Goal: Information Seeking & Learning: Learn about a topic

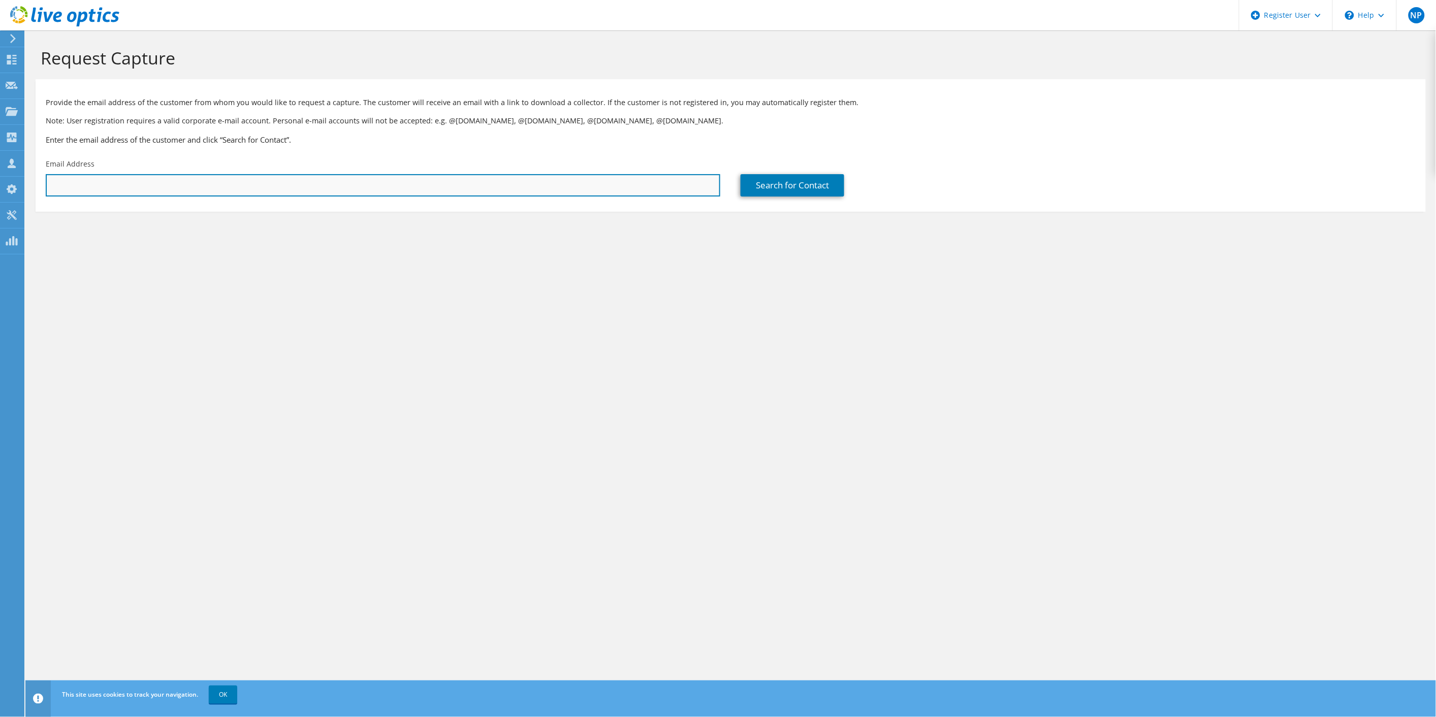
click at [164, 184] on input "text" at bounding box center [383, 185] width 674 height 22
paste input "rschwartz@glynn.k12.ga.us"
type input "rschwartz@glynn.k12.ga.us"
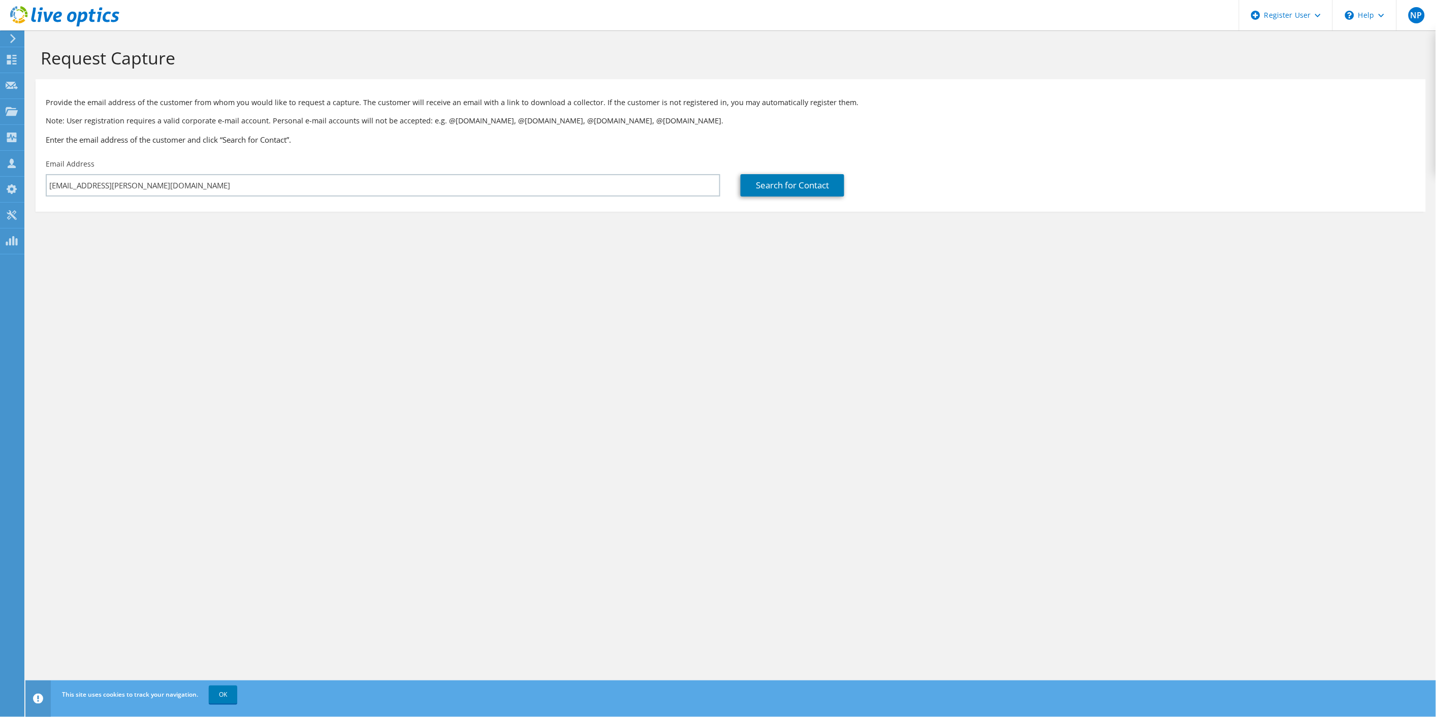
click at [732, 184] on div "Search for Contact" at bounding box center [1077, 178] width 695 height 48
click at [753, 185] on link "Search for Contact" at bounding box center [793, 185] width 104 height 22
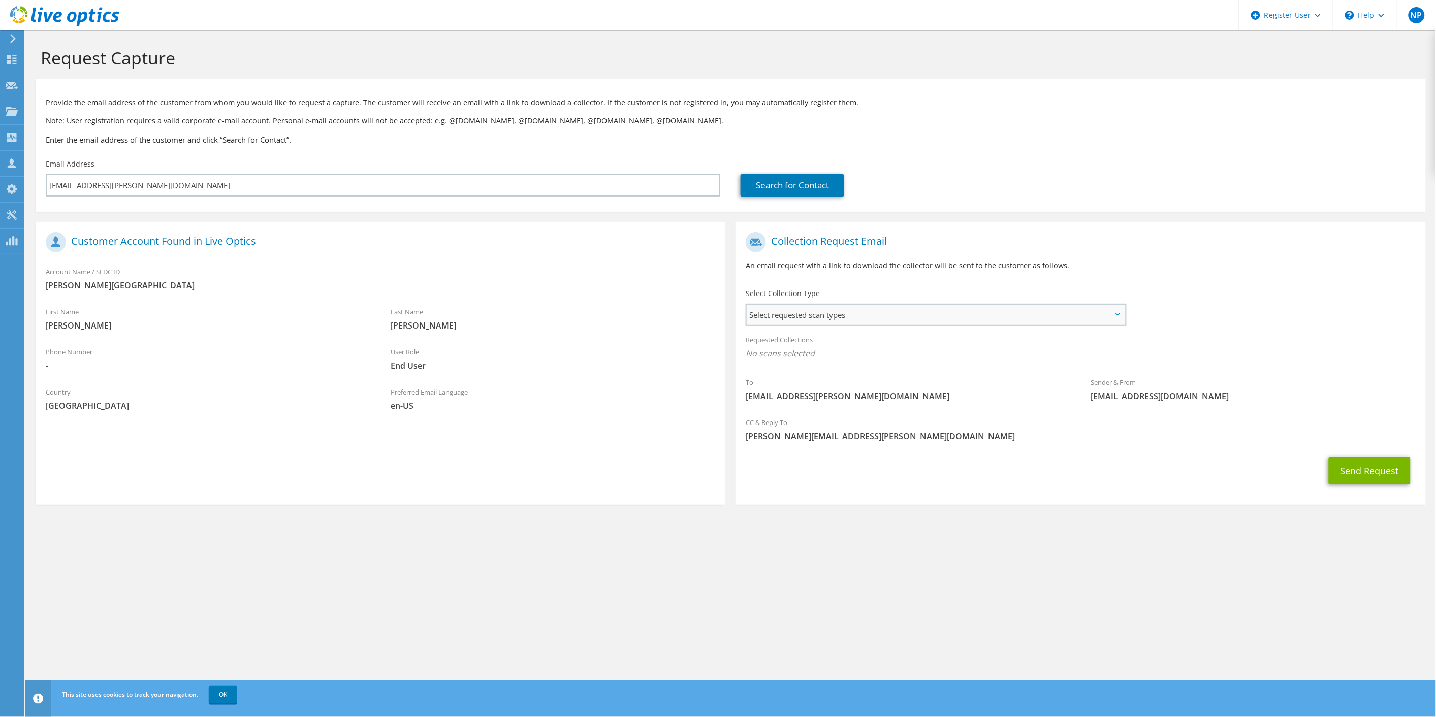
click at [799, 316] on span "Select requested scan types" at bounding box center [936, 315] width 378 height 20
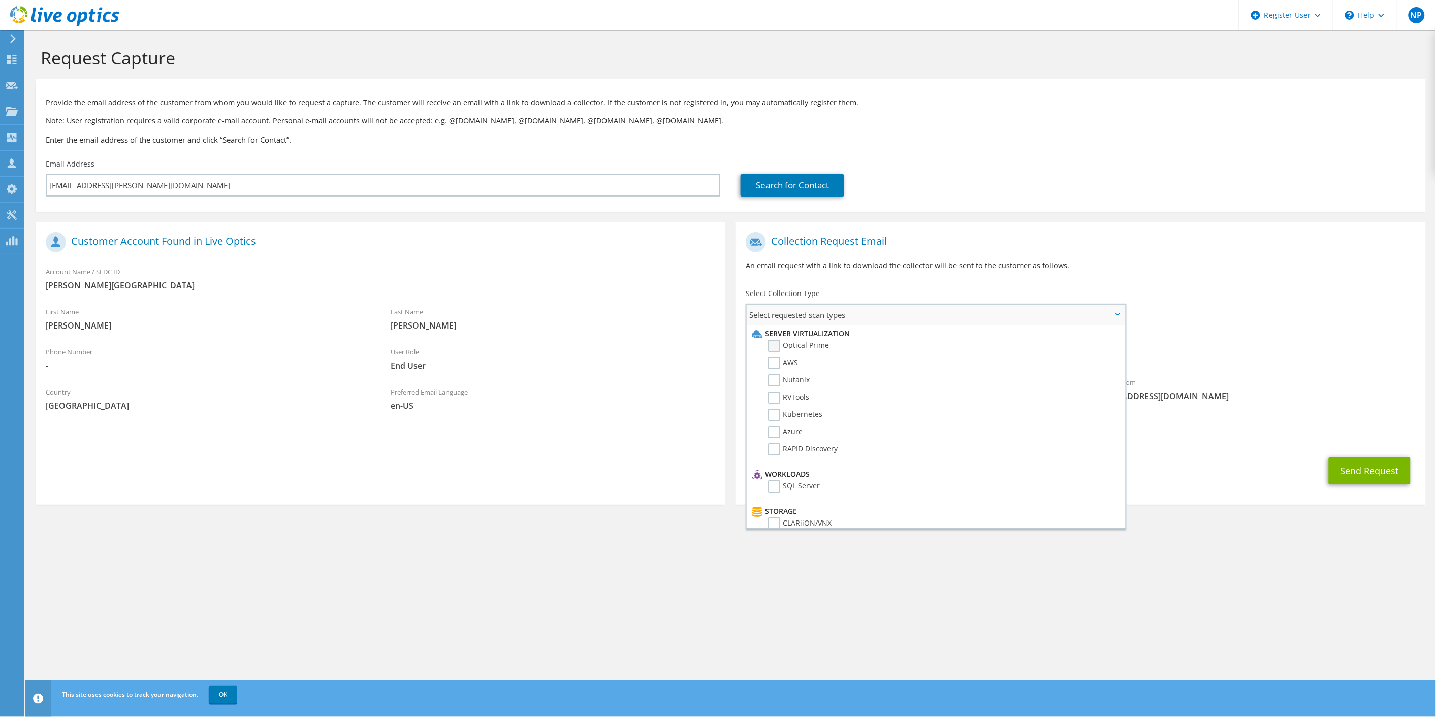
click at [796, 341] on label "Optical Prime" at bounding box center [798, 346] width 61 height 12
click at [0, 0] on input "Optical Prime" at bounding box center [0, 0] width 0 height 0
click at [779, 396] on label "Isilon/PowerScale" at bounding box center [805, 402] width 74 height 12
click at [0, 0] on input "Isilon/PowerScale" at bounding box center [0, 0] width 0 height 0
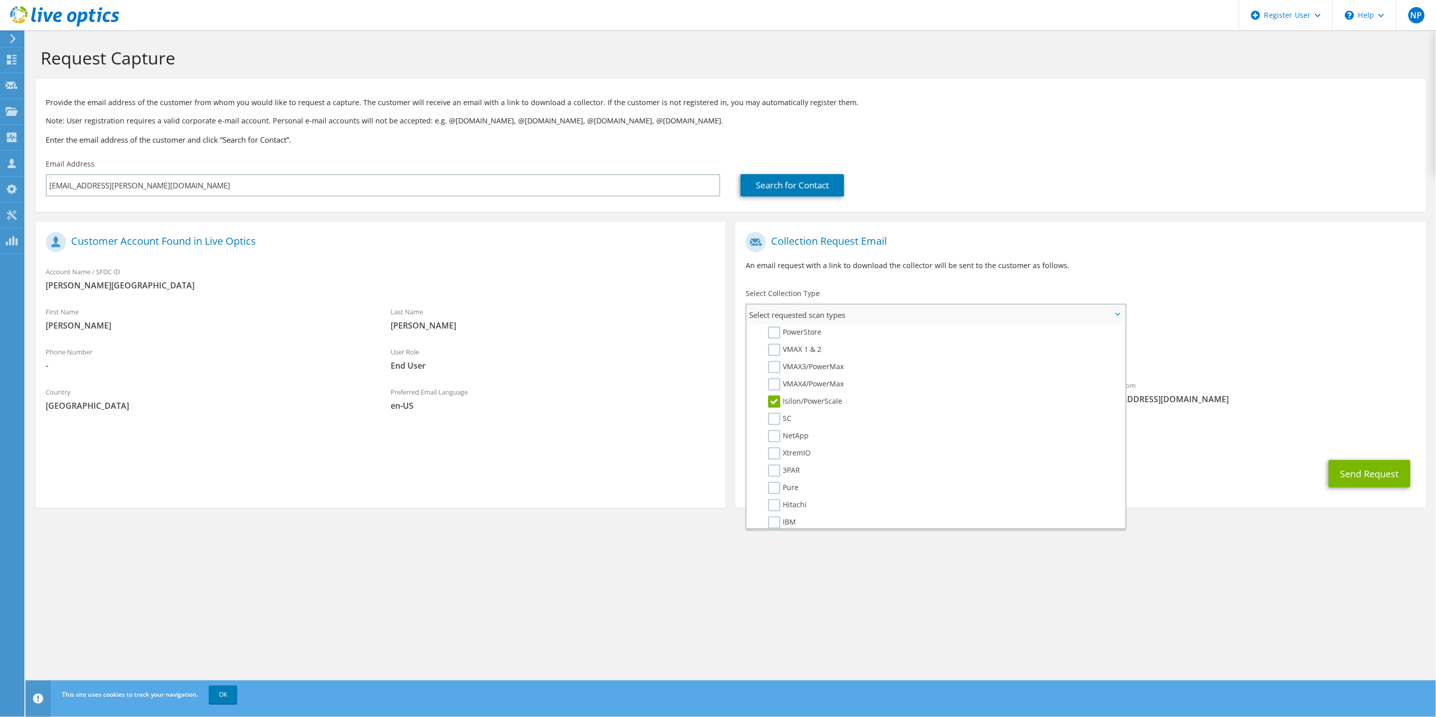
click at [993, 397] on li "Isilon/PowerScale" at bounding box center [934, 404] width 371 height 17
click at [1170, 388] on div "Sender & From liveoptics@liveoptics.com" at bounding box center [1253, 392] width 345 height 35
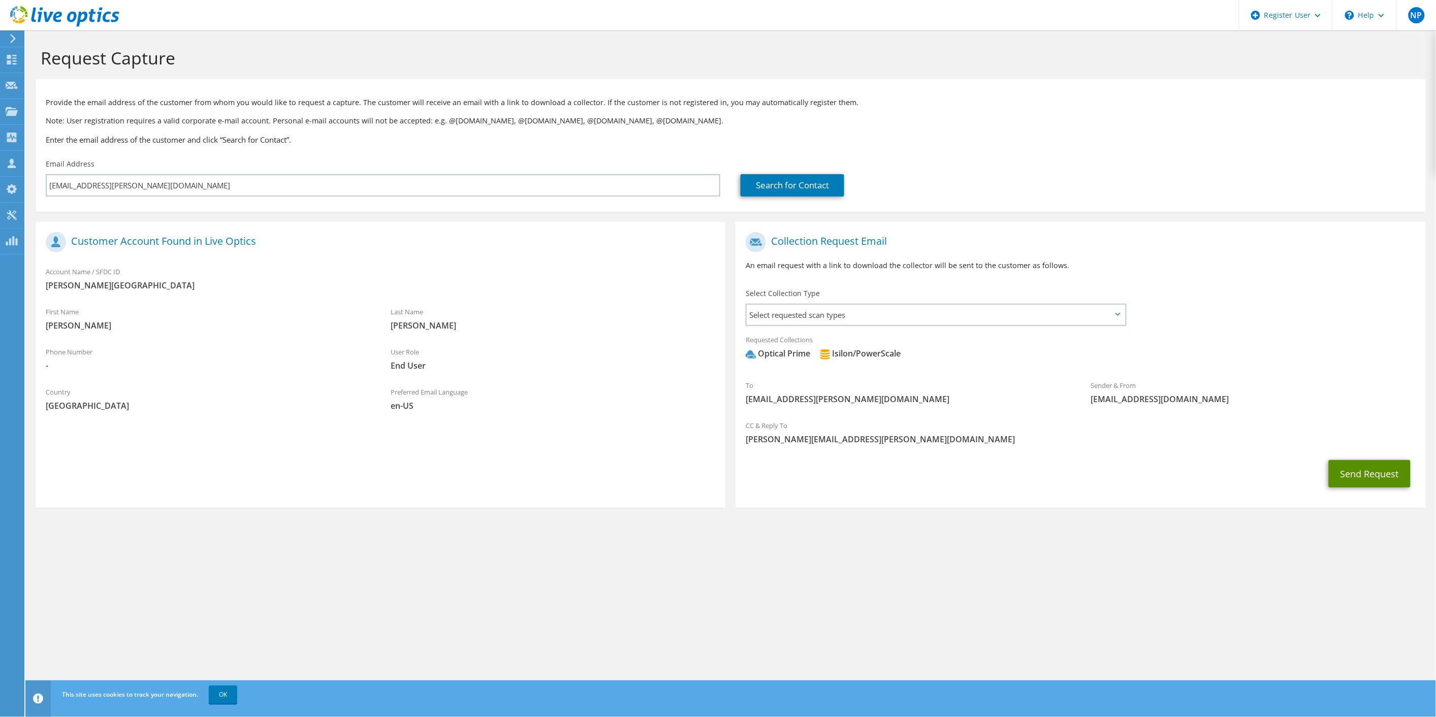
click at [1372, 471] on button "Send Request" at bounding box center [1370, 473] width 82 height 27
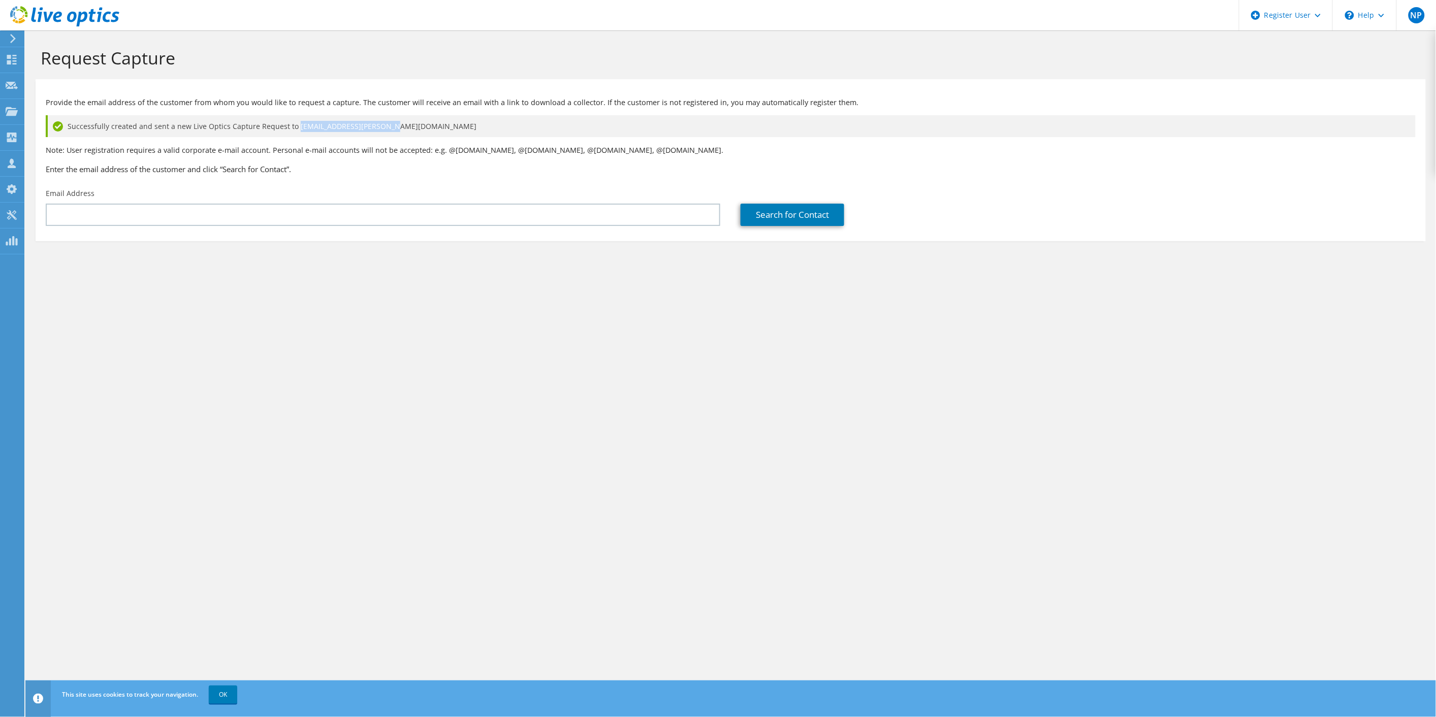
drag, startPoint x: 379, startPoint y: 129, endPoint x: 291, endPoint y: 125, distance: 88.0
click at [291, 125] on span "Successfully created and sent a new Live Optics Capture Request to [EMAIL_ADDRE…" at bounding box center [272, 126] width 409 height 11
copy span "rschwartz@[PERSON_NAME].k12.ga.u"
click at [9, 110] on use at bounding box center [12, 111] width 12 height 9
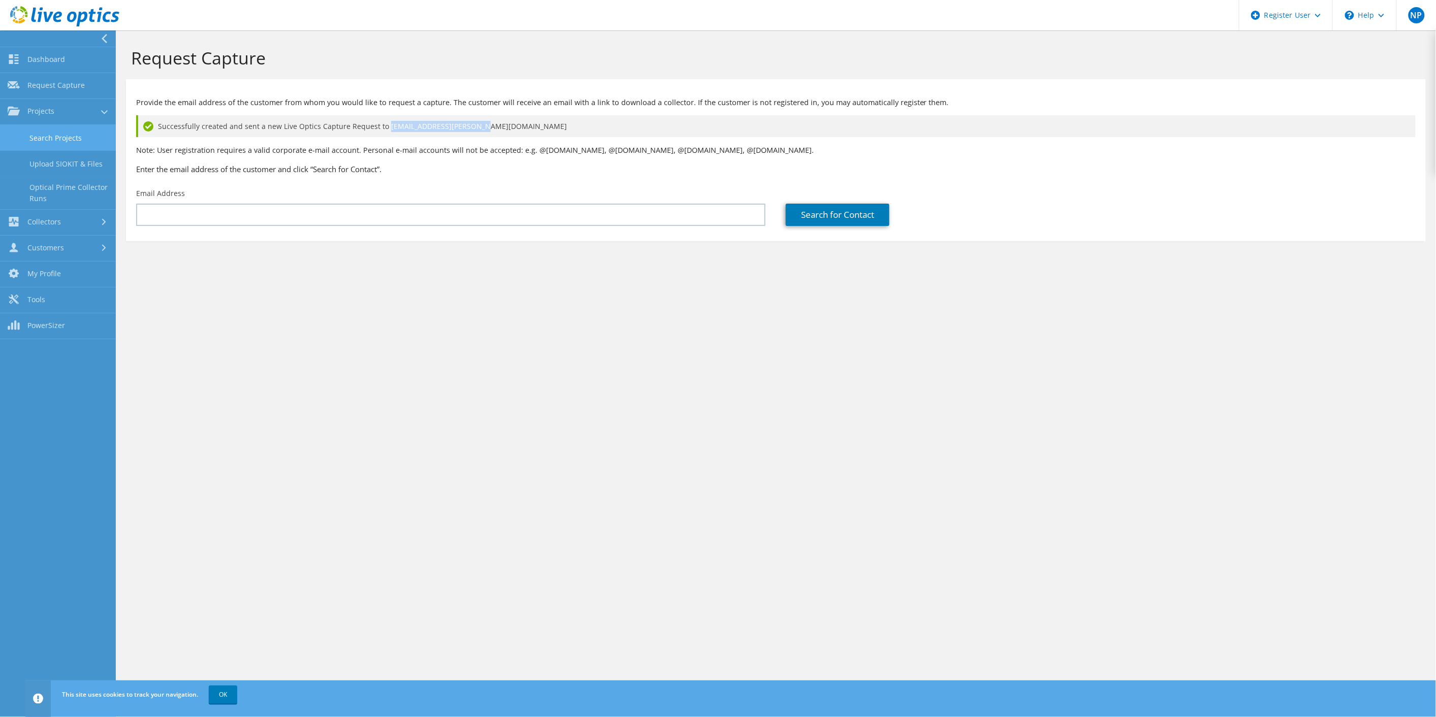
click at [28, 146] on link "Search Projects" at bounding box center [58, 138] width 116 height 26
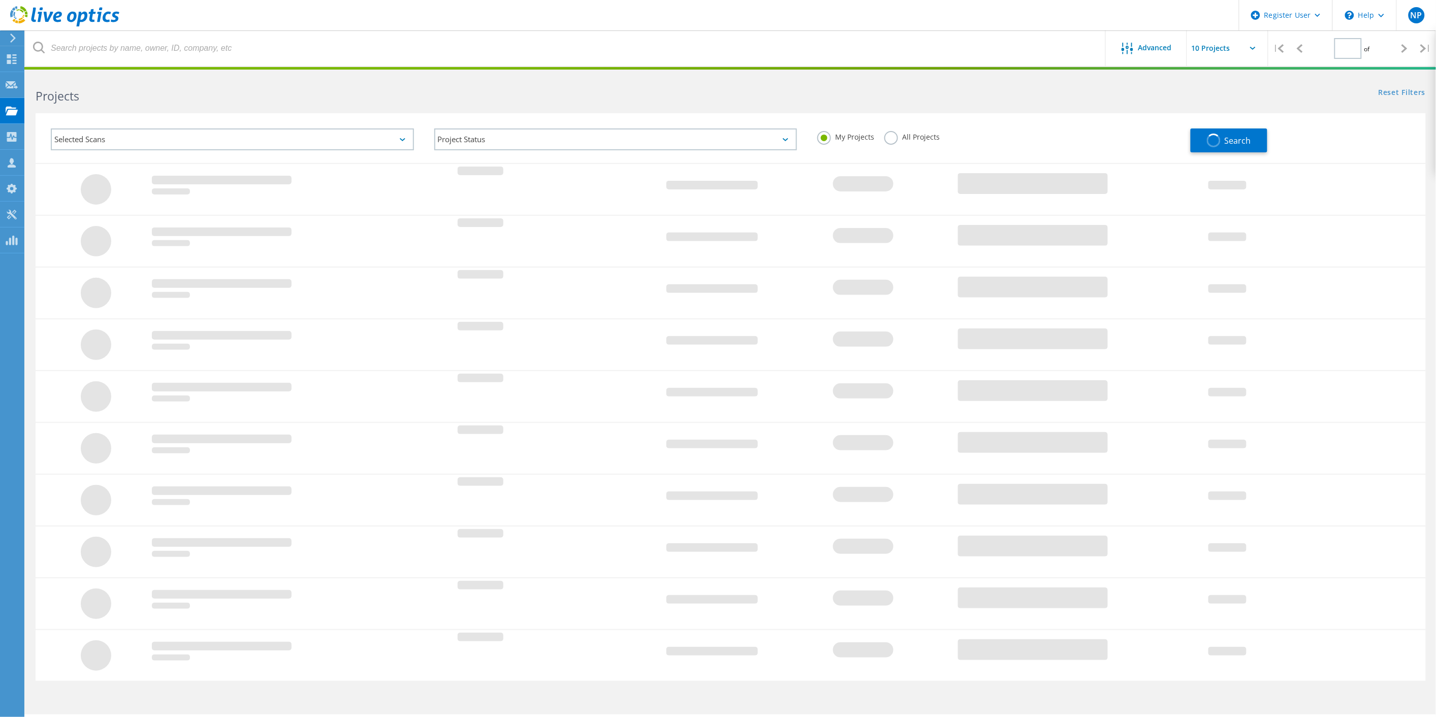
type input "1"
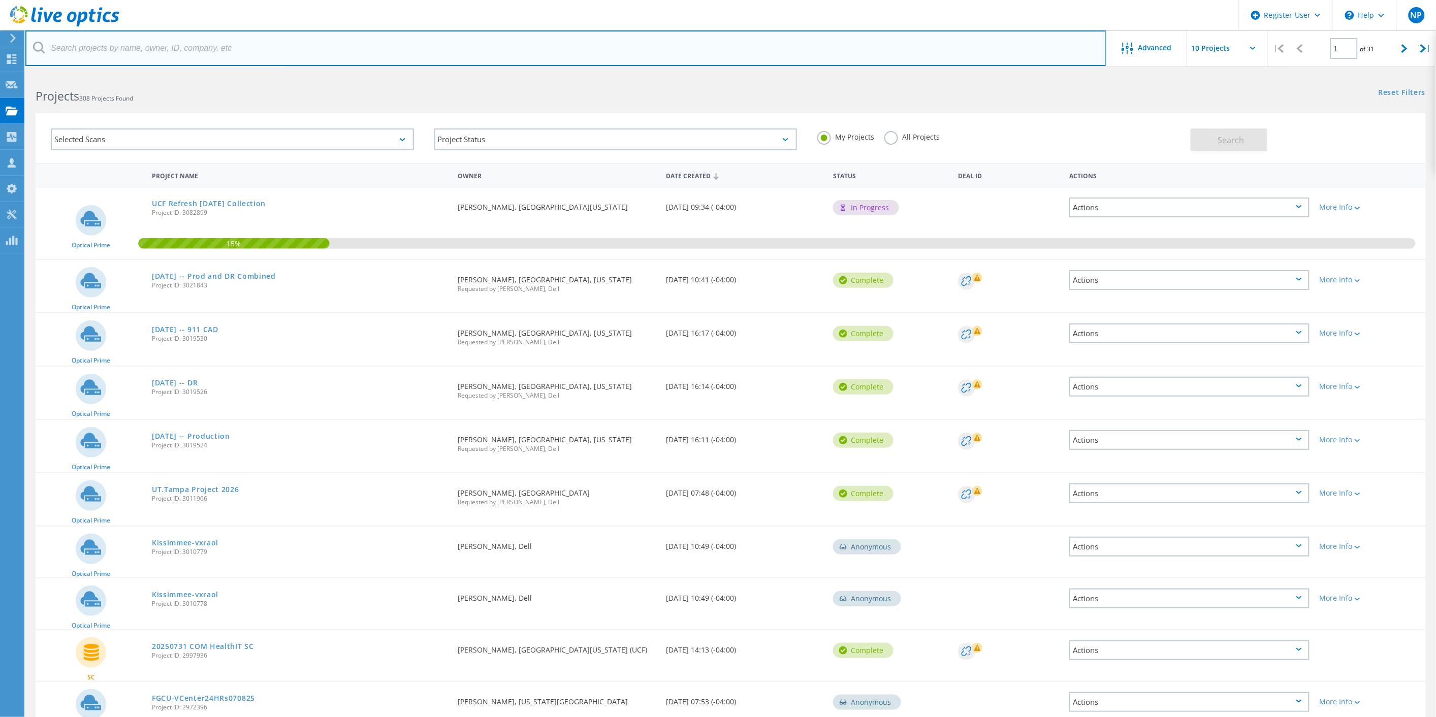
click at [342, 60] on input "text" at bounding box center [565, 48] width 1081 height 36
paste input "rschwartz@glynn.k12.ga.u"
type input "rschwartz@glynn.k12.ga.us"
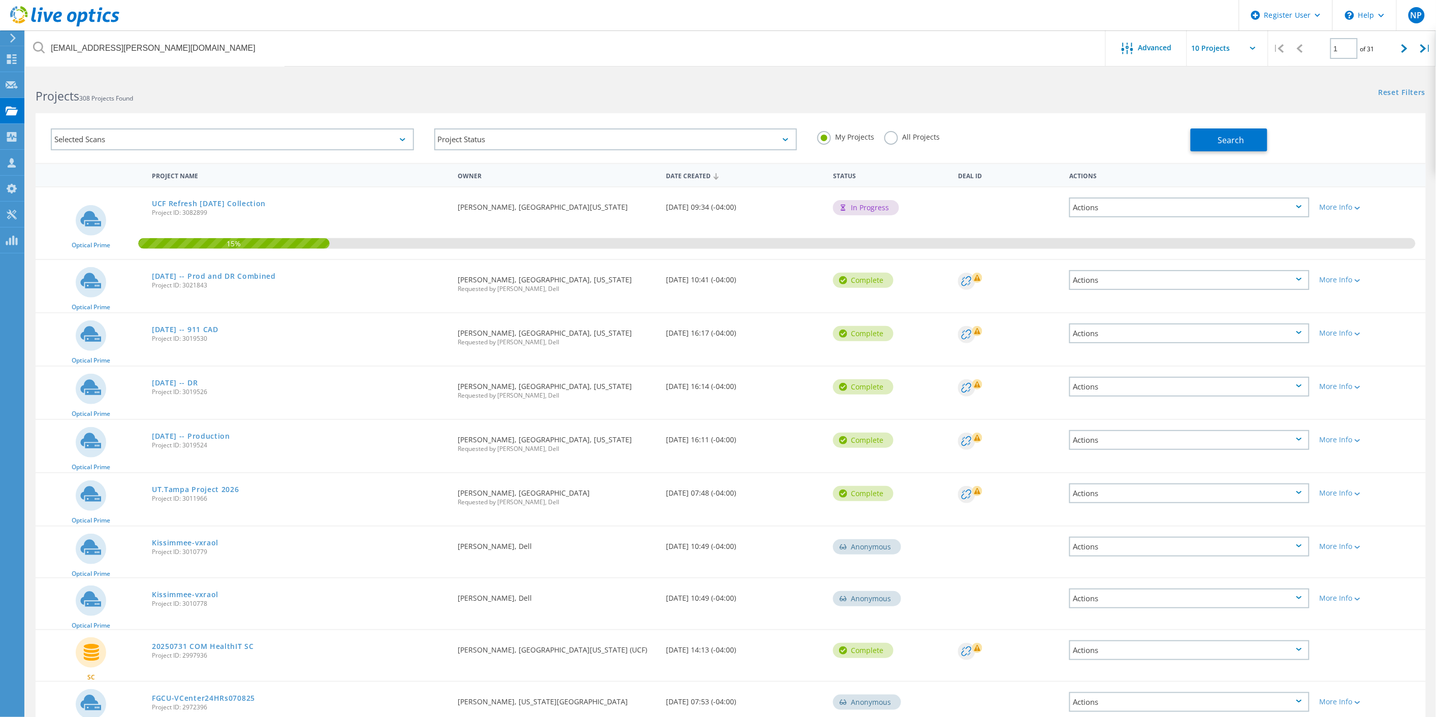
click at [903, 136] on label "All Projects" at bounding box center [911, 136] width 55 height 10
click at [889, 140] on label "All Projects" at bounding box center [911, 136] width 55 height 10
click at [0, 0] on input "All Projects" at bounding box center [0, 0] width 0 height 0
click at [1189, 141] on div "My Projects All Projects" at bounding box center [998, 137] width 383 height 38
click at [1191, 141] on button "Search" at bounding box center [1228, 139] width 77 height 23
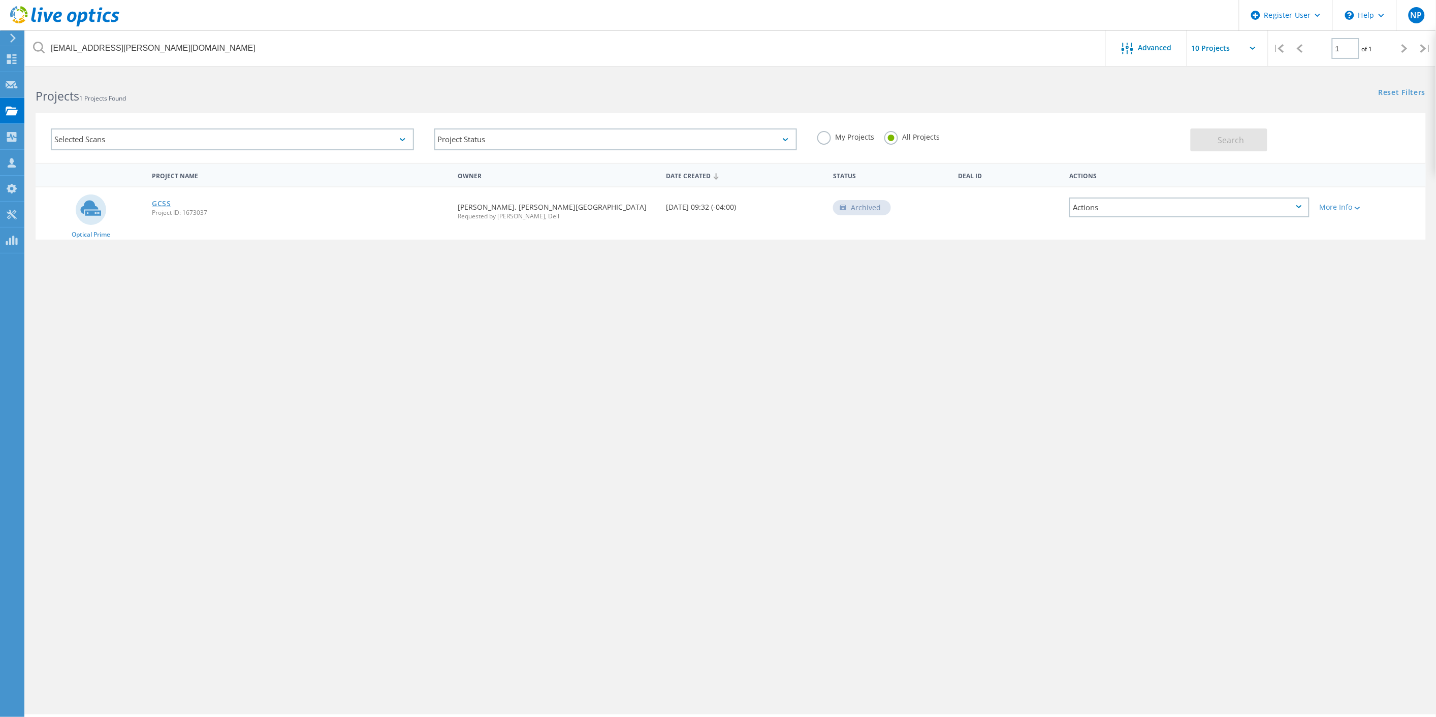
click at [161, 202] on link "GCSS" at bounding box center [161, 203] width 19 height 7
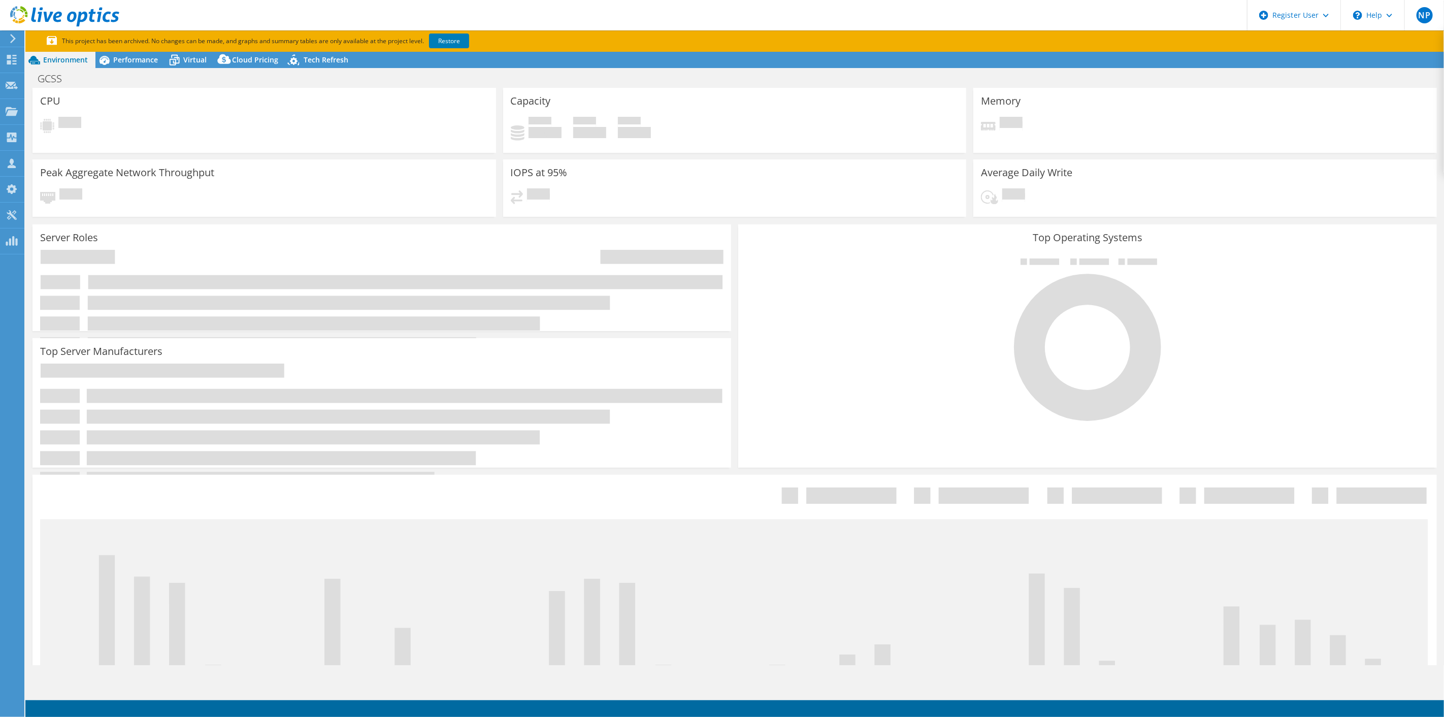
select select "USD"
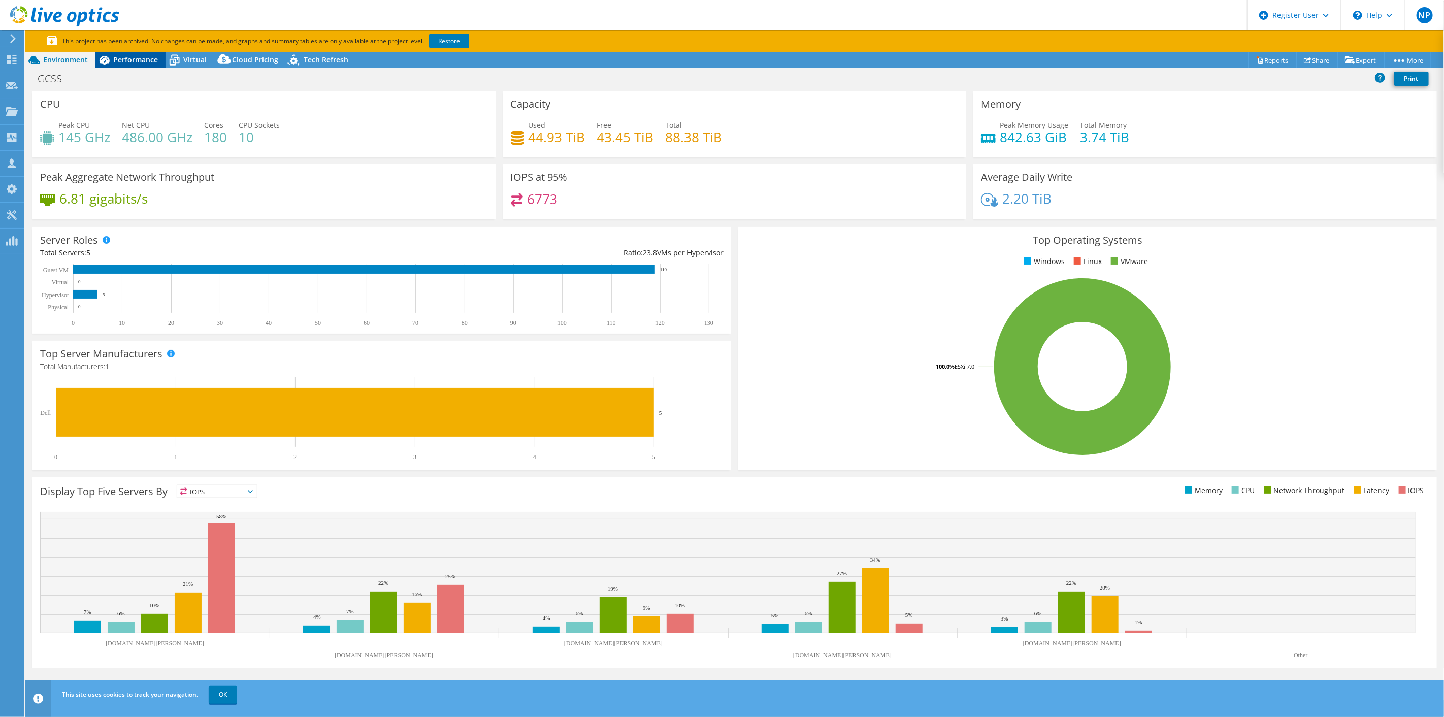
click at [128, 59] on span "Performance" at bounding box center [135, 60] width 45 height 10
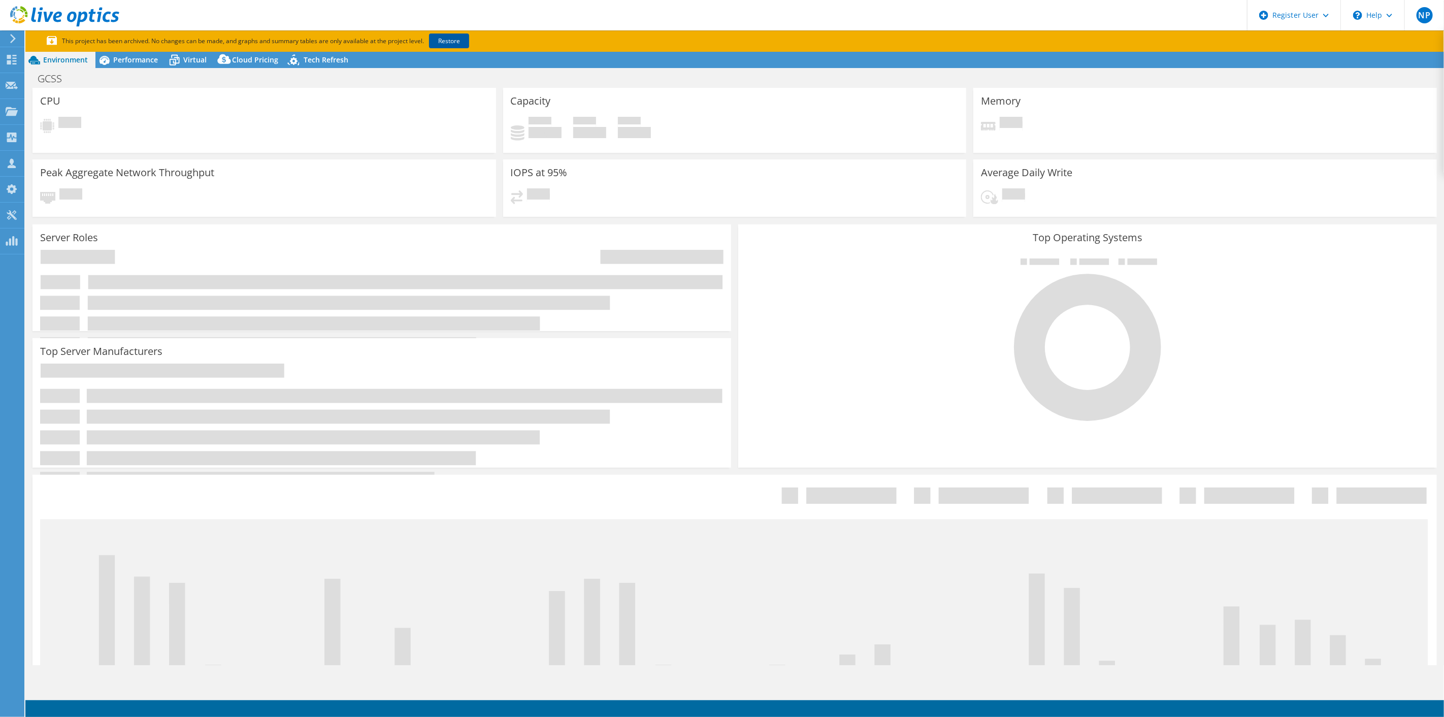
select select "USD"
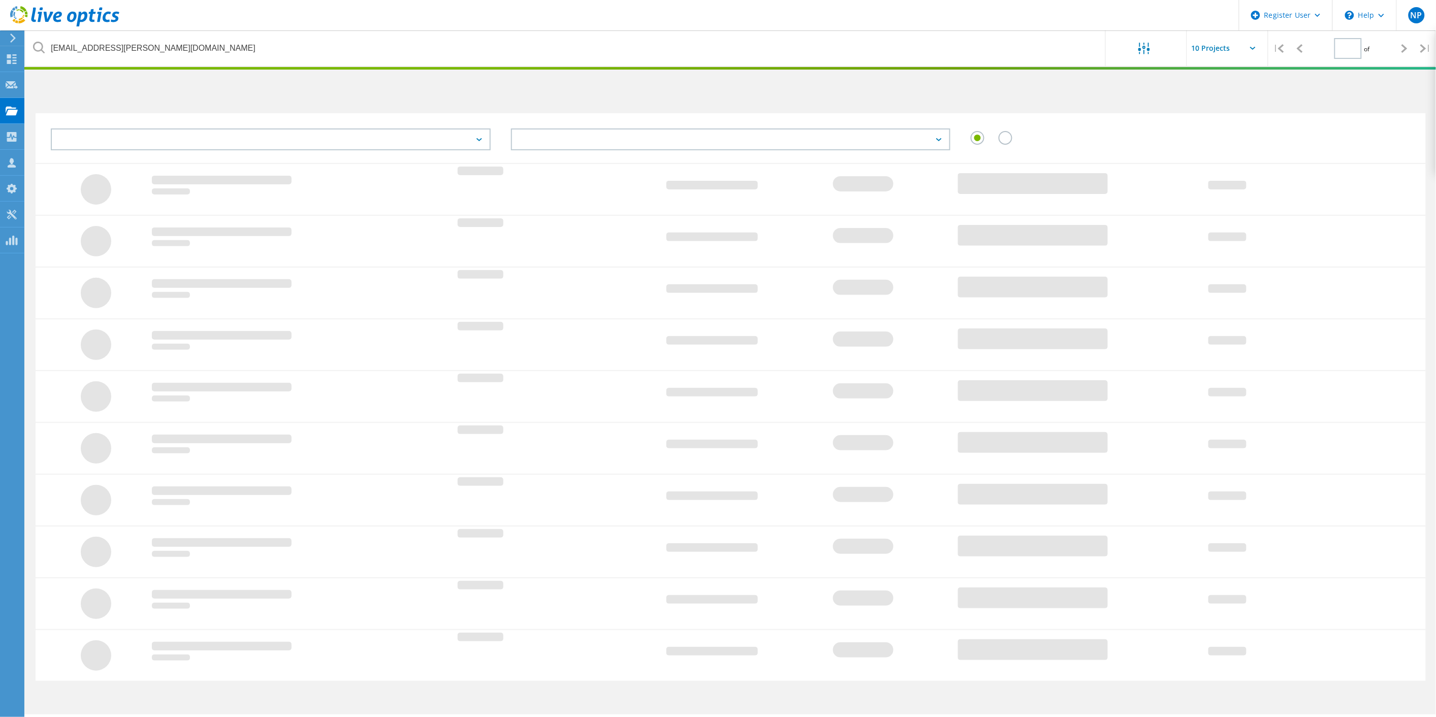
type input "1"
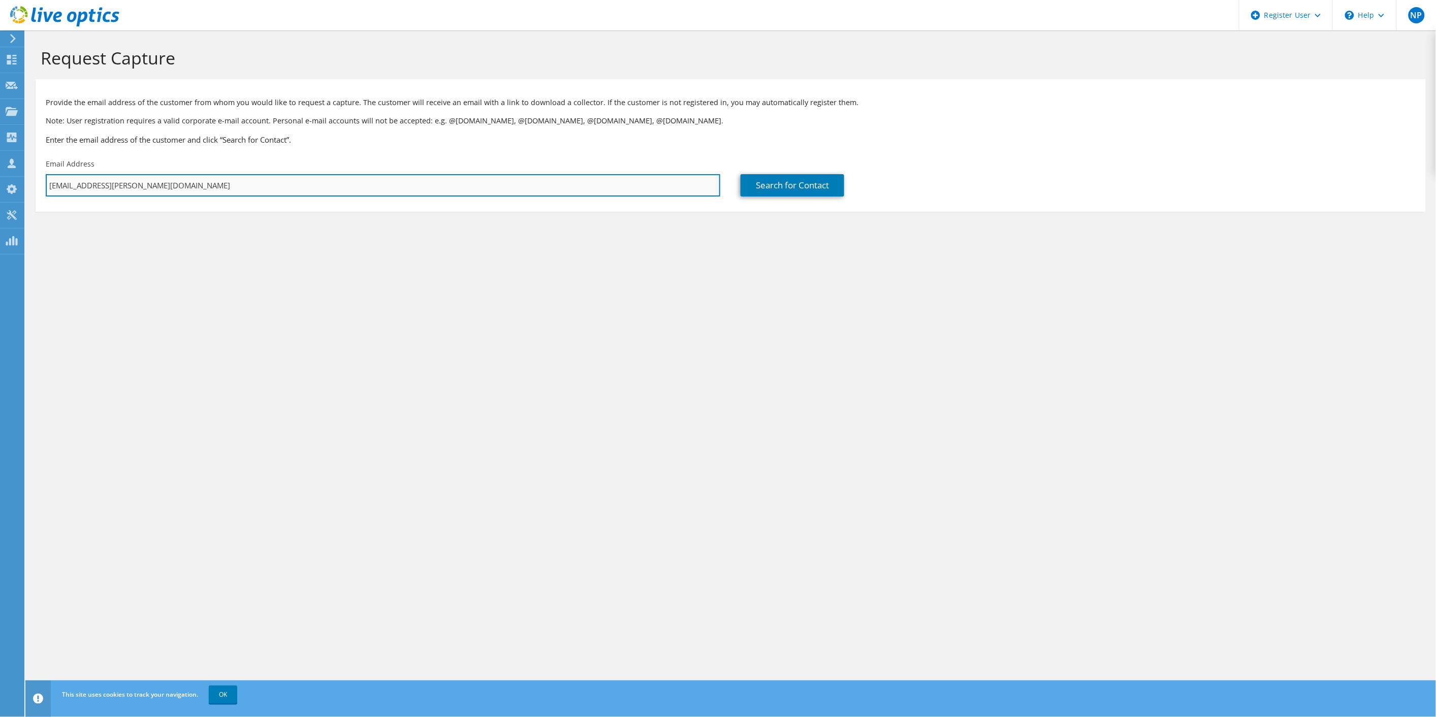
click at [235, 191] on input "rschwartz@glynn.k12.ga.us" at bounding box center [383, 185] width 674 height 22
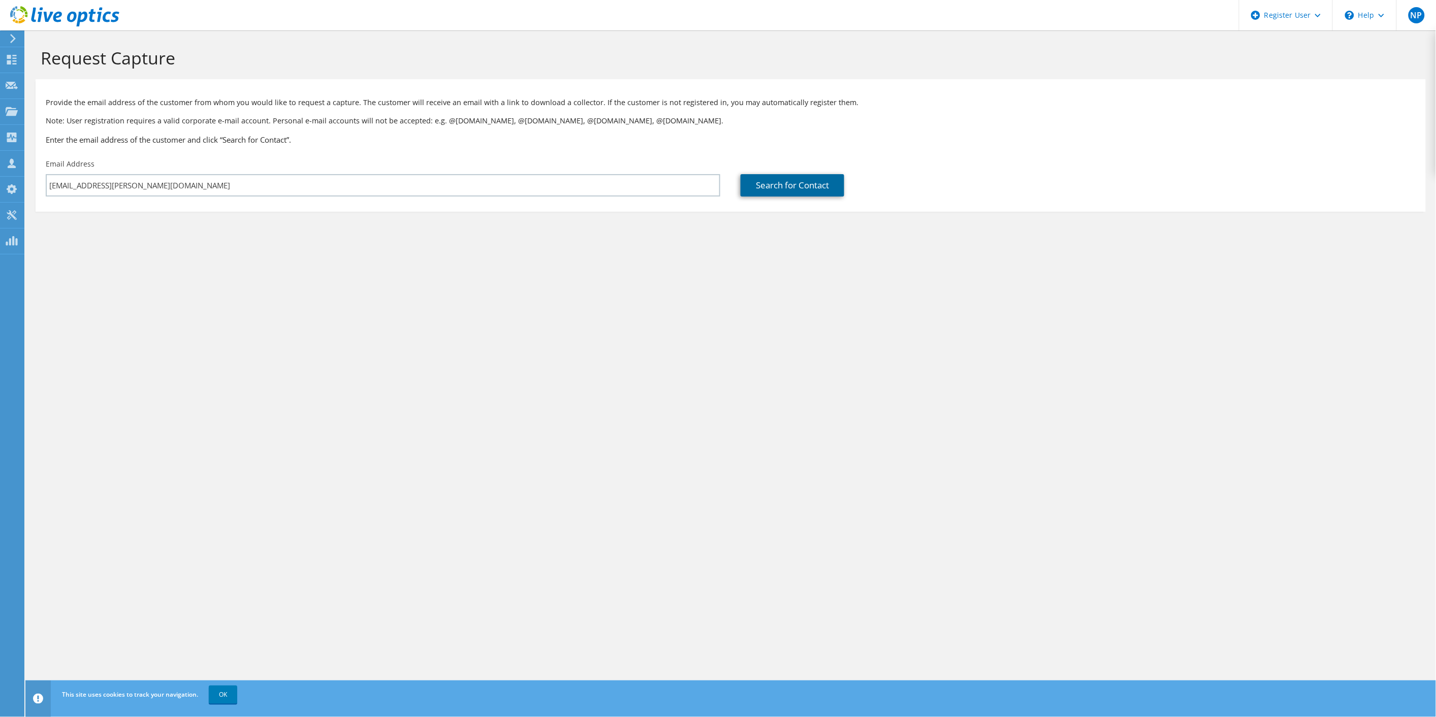
click at [765, 189] on link "Search for Contact" at bounding box center [793, 185] width 104 height 22
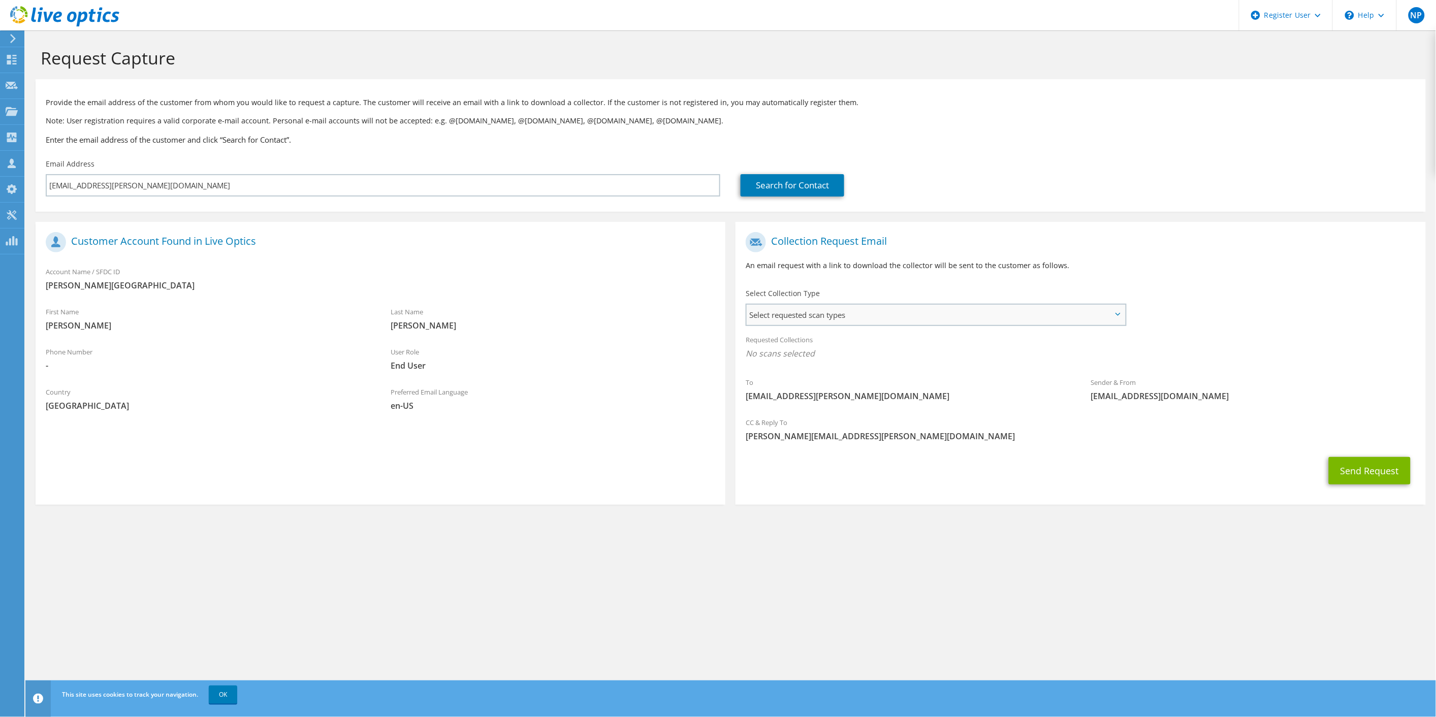
click at [855, 308] on span "Select requested scan types" at bounding box center [936, 315] width 378 height 20
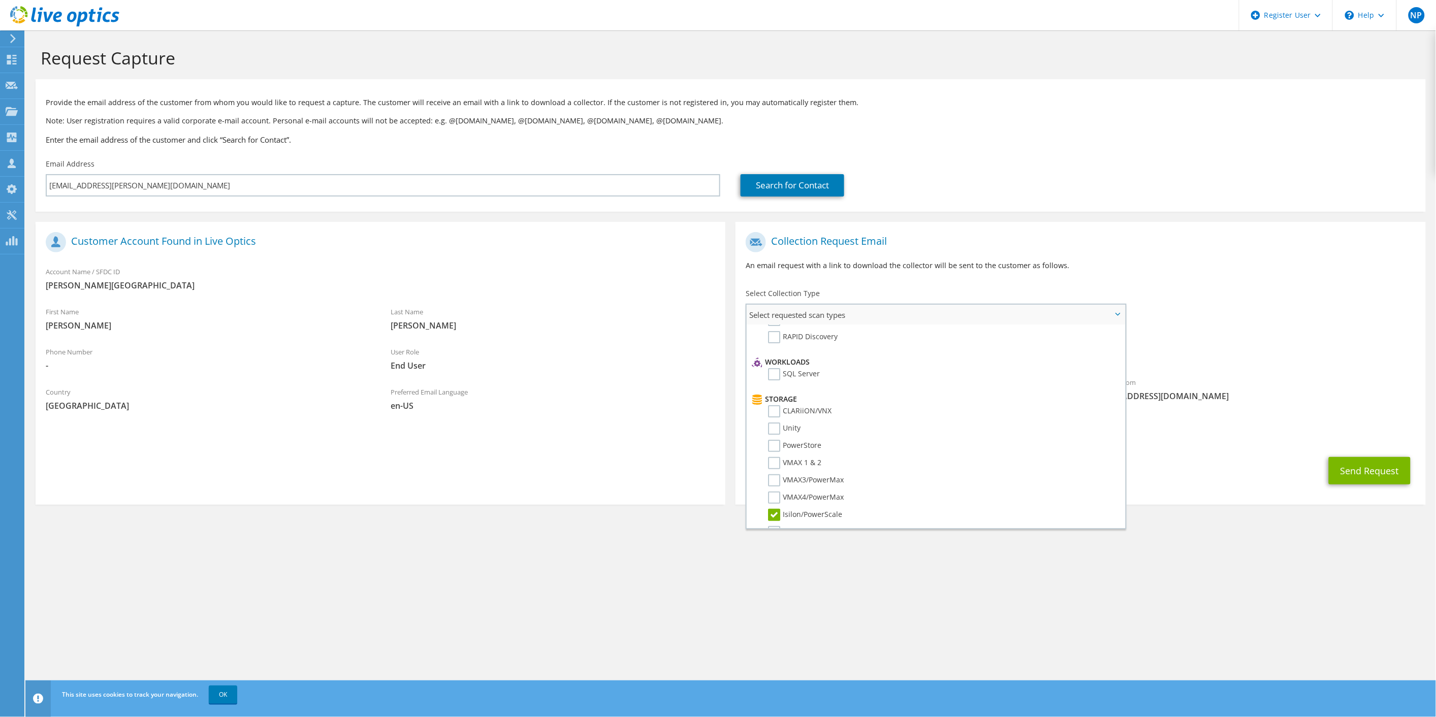
scroll to position [113, 0]
click at [1390, 347] on div "Requested Collections No scans selected" at bounding box center [1080, 348] width 690 height 38
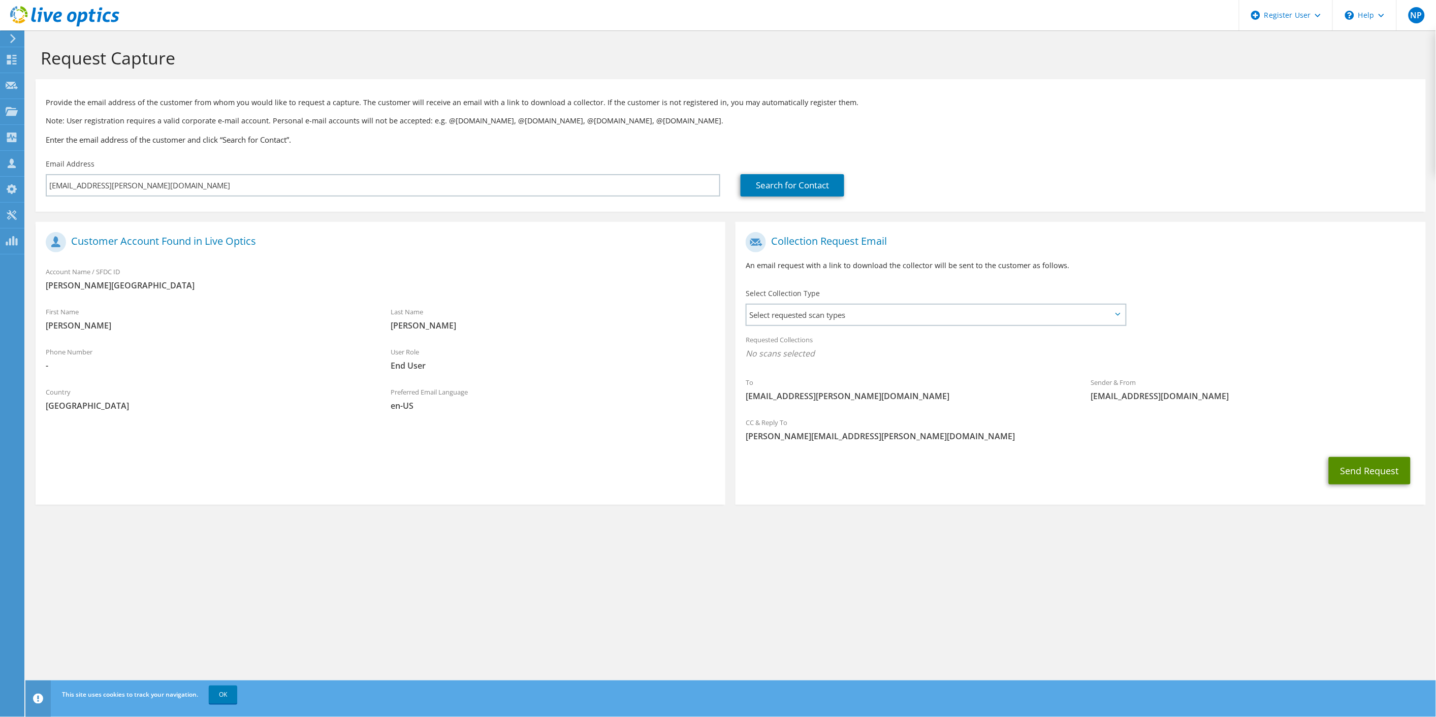
click at [1363, 467] on button "Send Request" at bounding box center [1370, 470] width 82 height 27
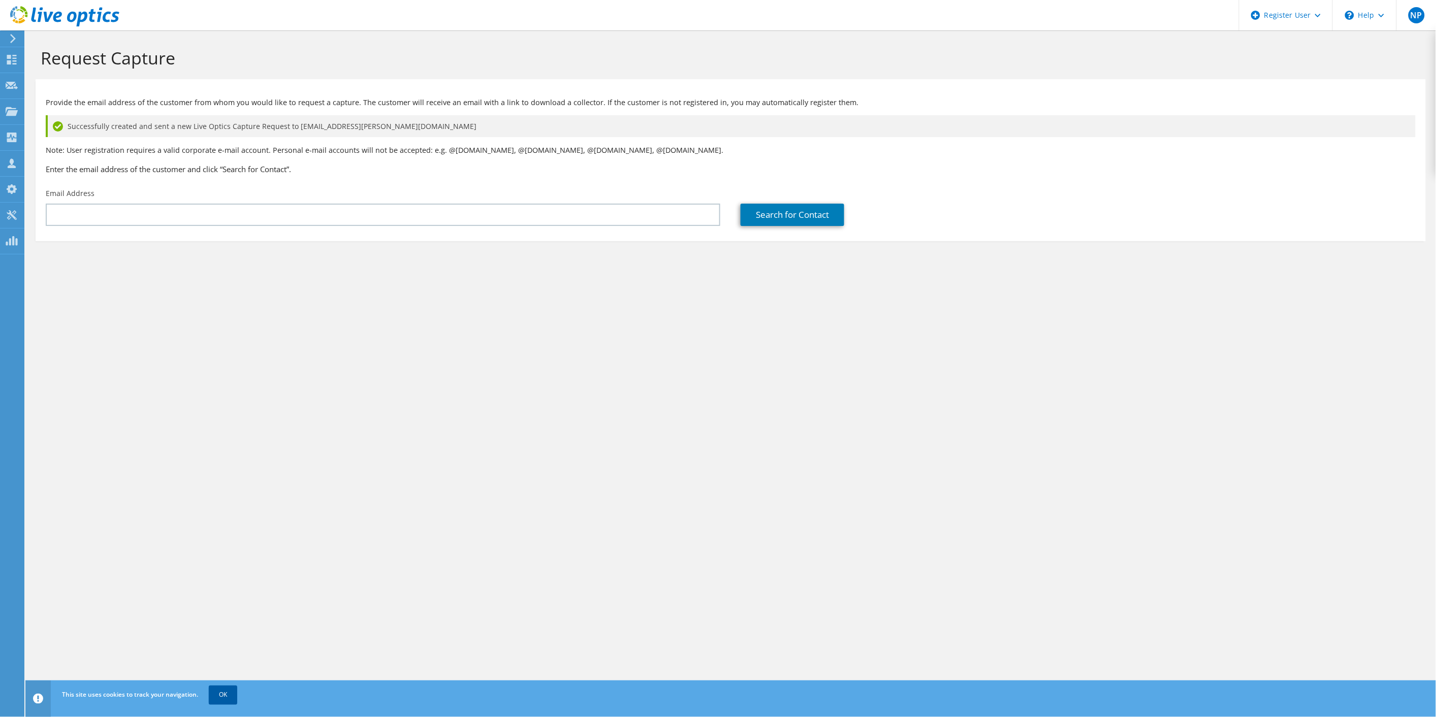
click at [233, 701] on link "OK" at bounding box center [223, 695] width 28 height 18
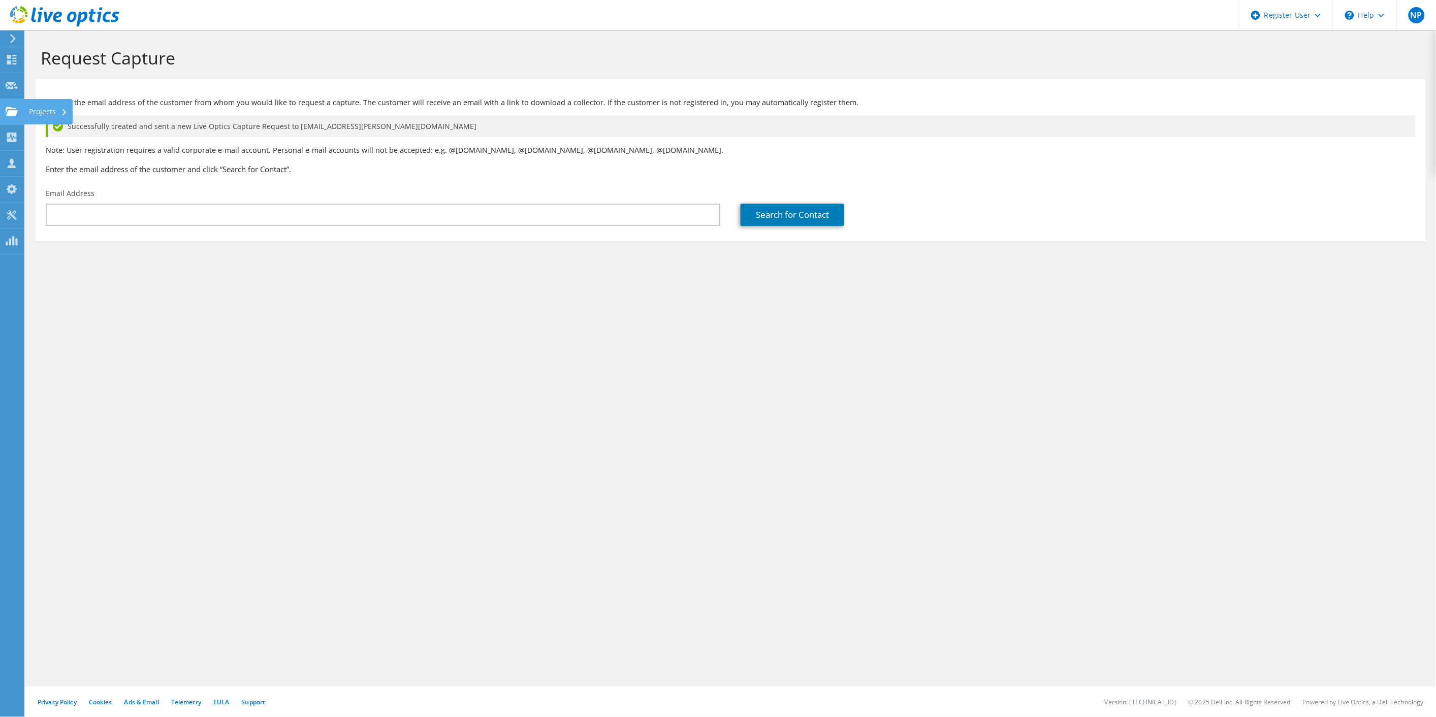
click at [9, 116] on div at bounding box center [12, 112] width 12 height 11
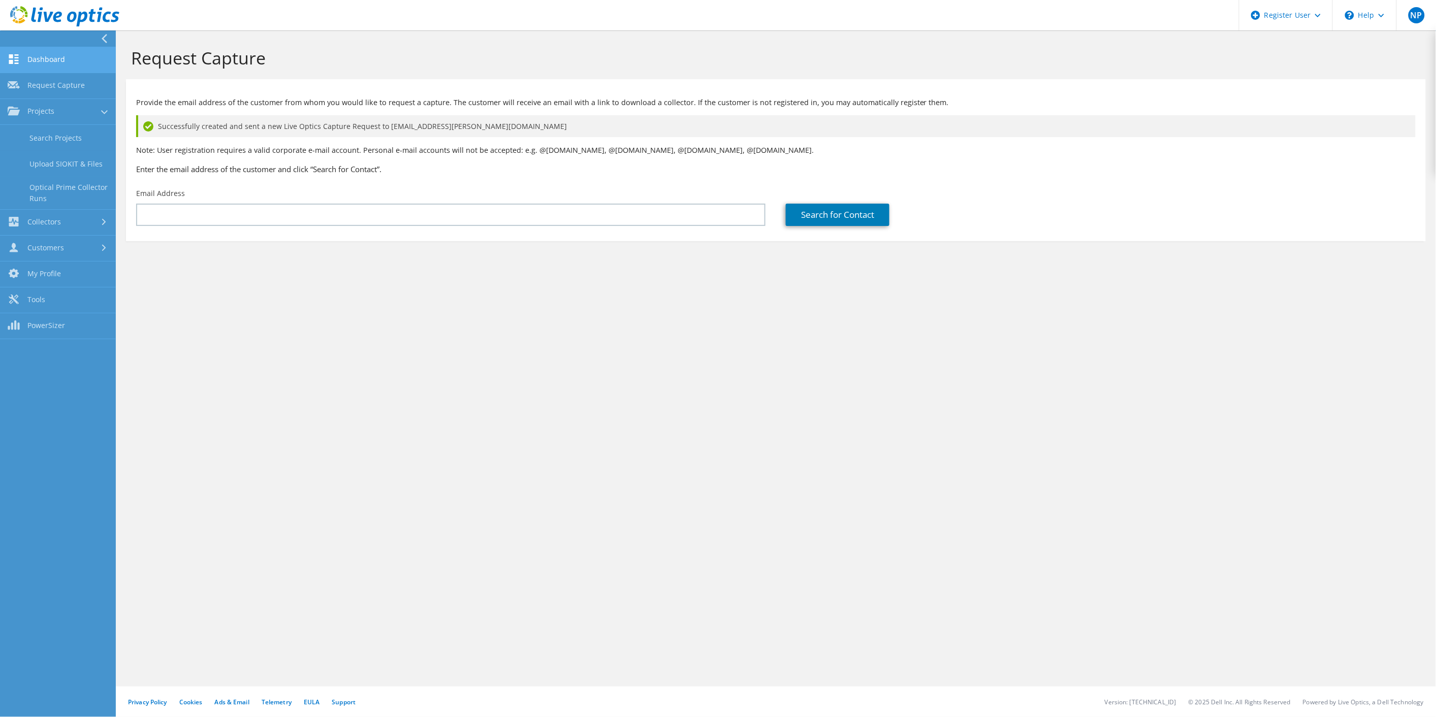
click at [52, 57] on link "Dashboard" at bounding box center [58, 60] width 116 height 26
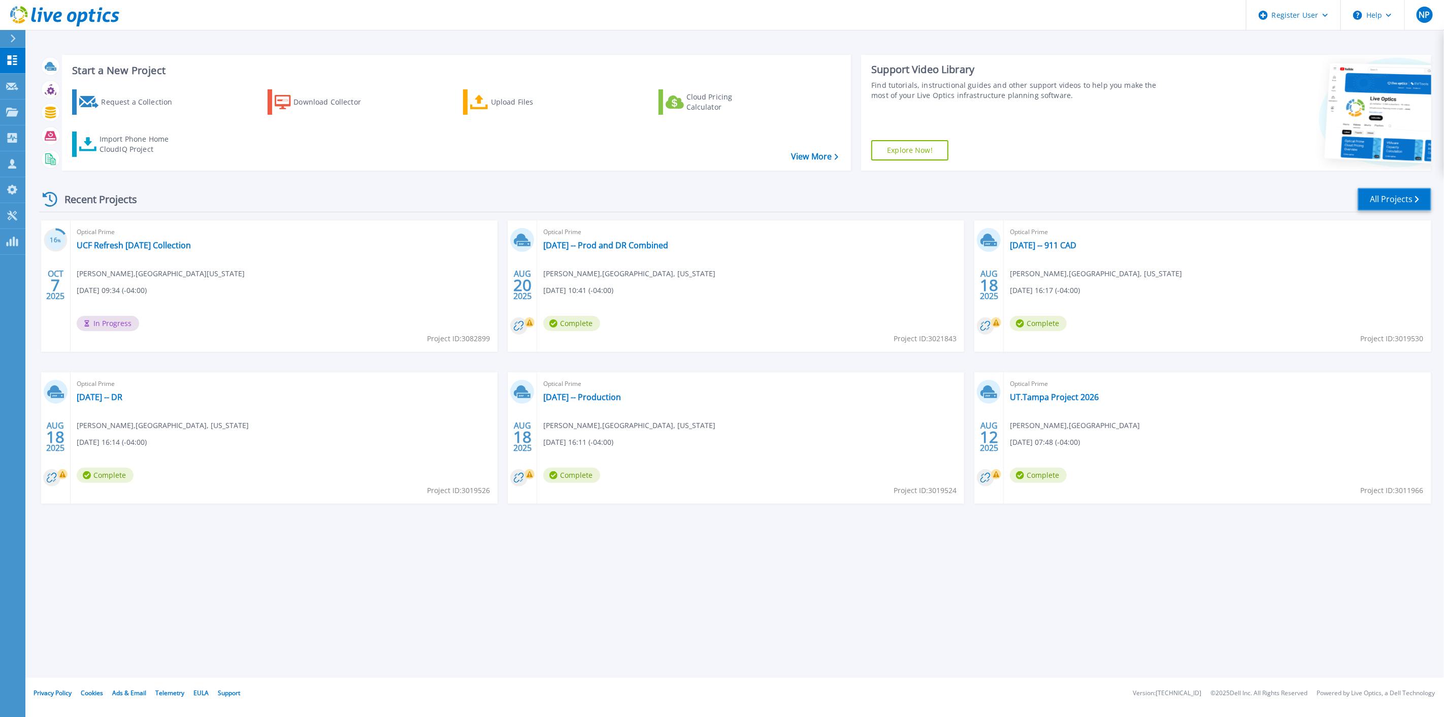
click at [1369, 192] on link "All Projects" at bounding box center [1395, 199] width 74 height 23
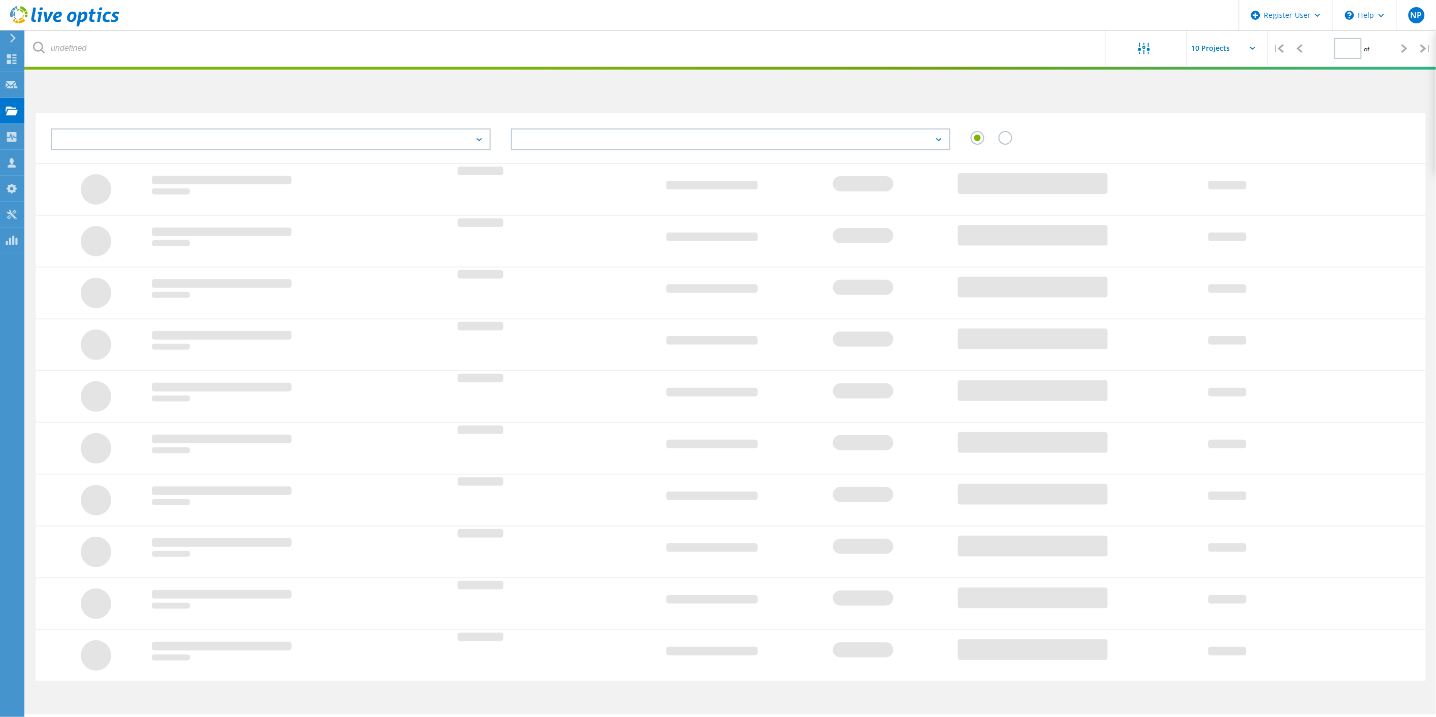
type input "1"
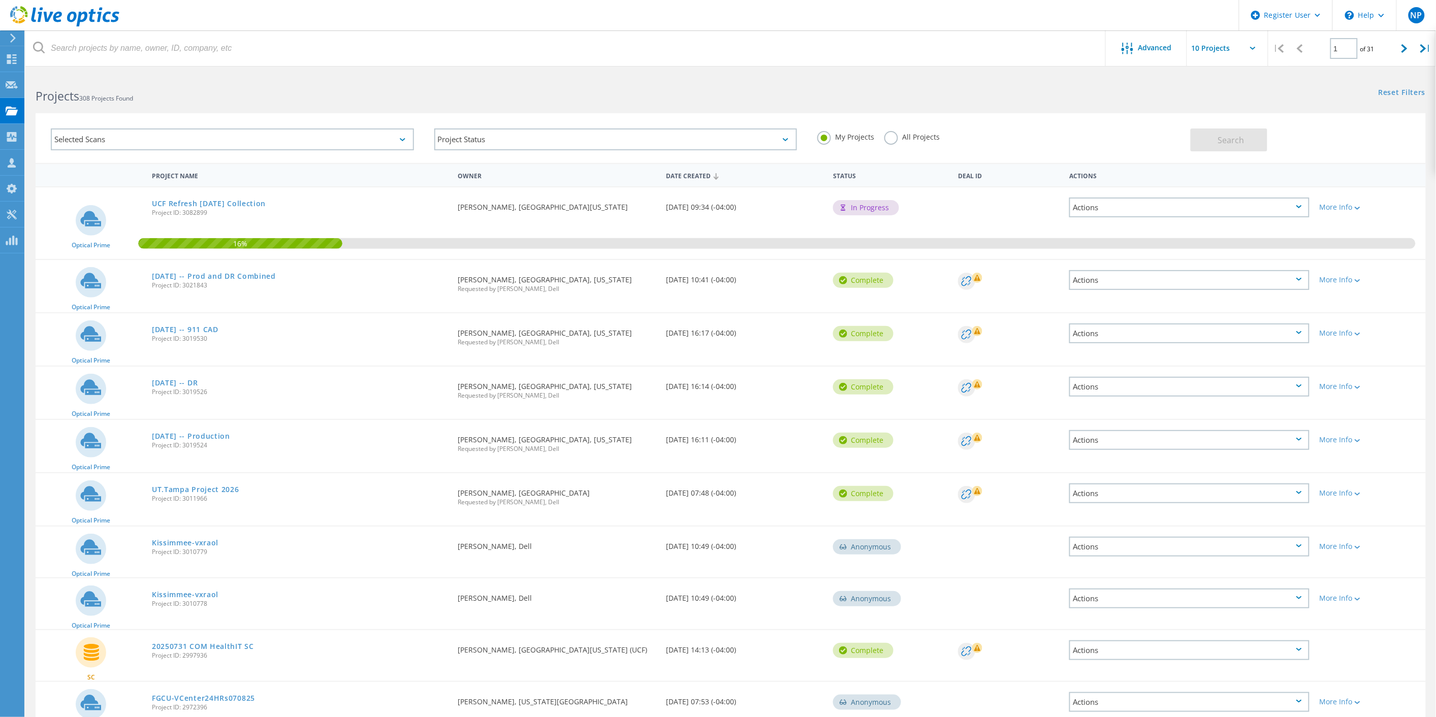
scroll to position [50, 0]
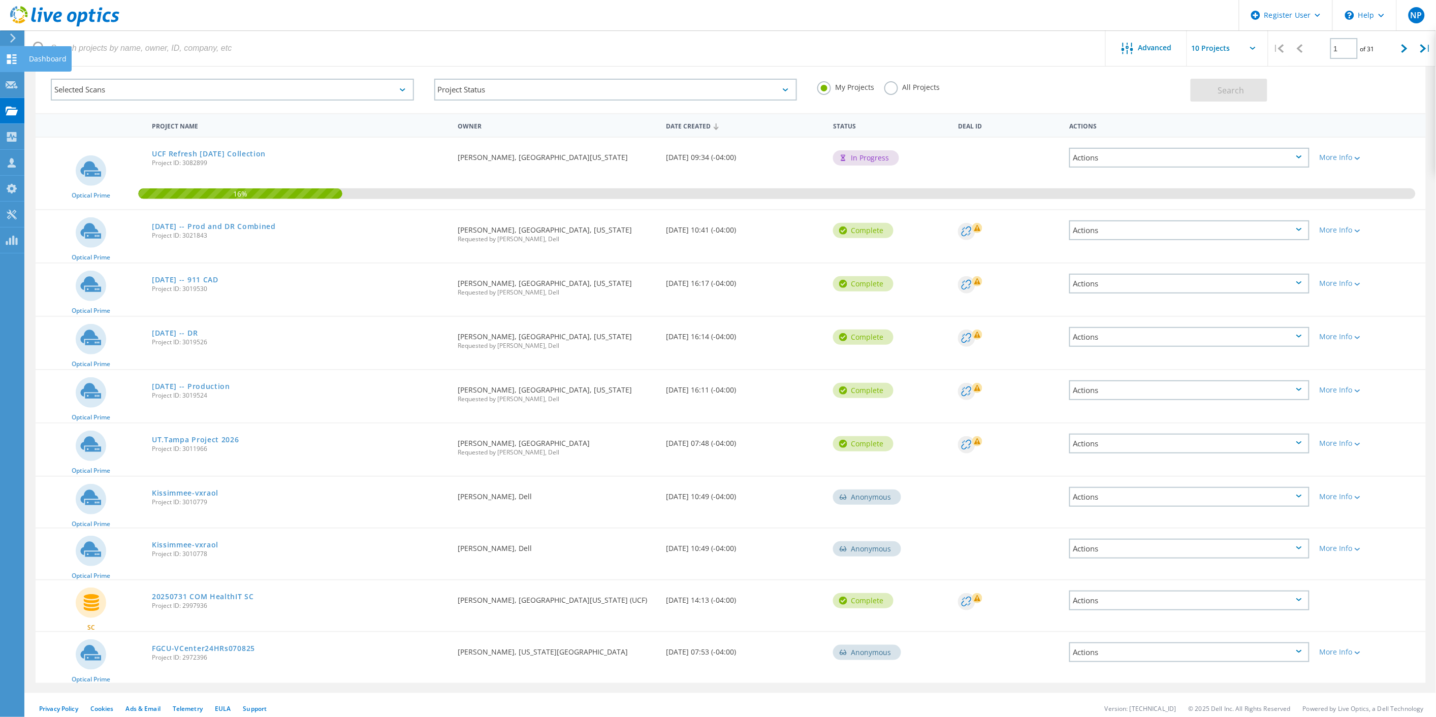
click at [11, 57] on icon at bounding box center [12, 59] width 12 height 10
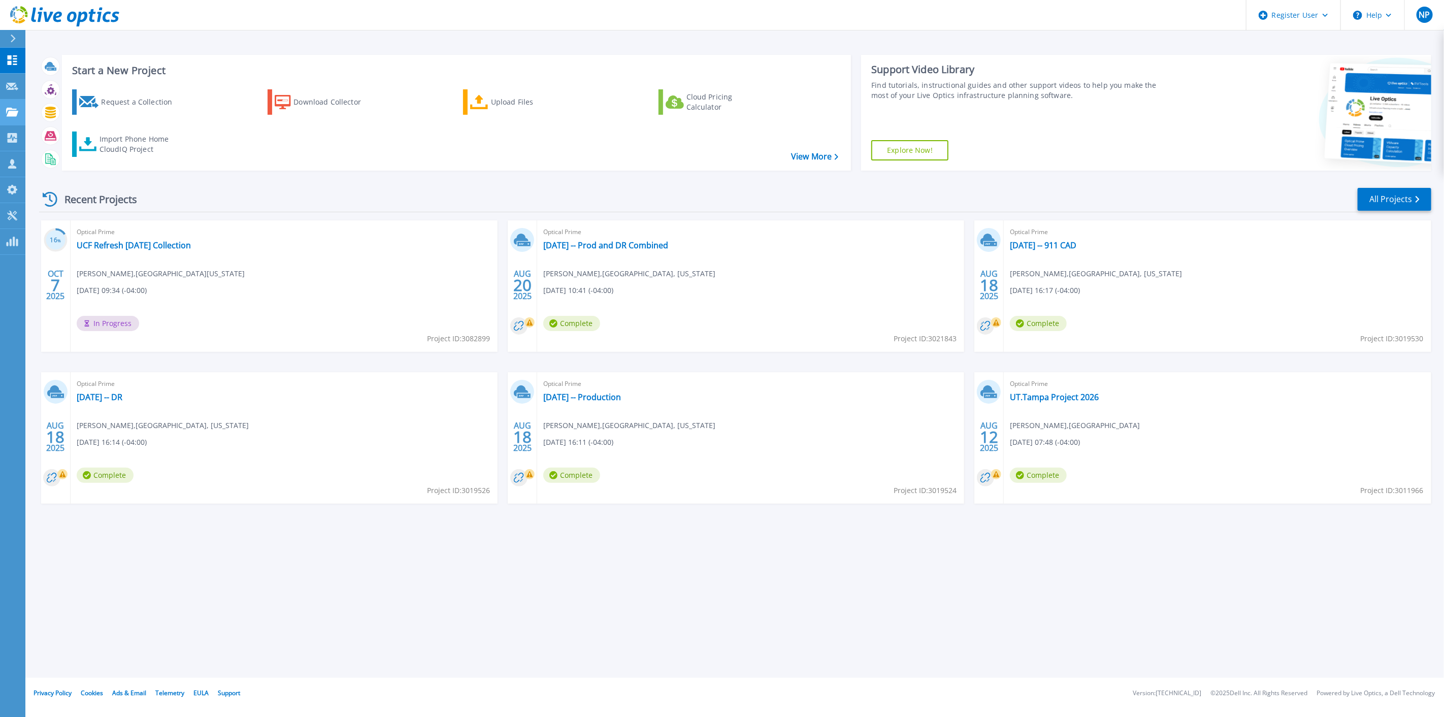
click at [14, 114] on icon at bounding box center [12, 112] width 12 height 9
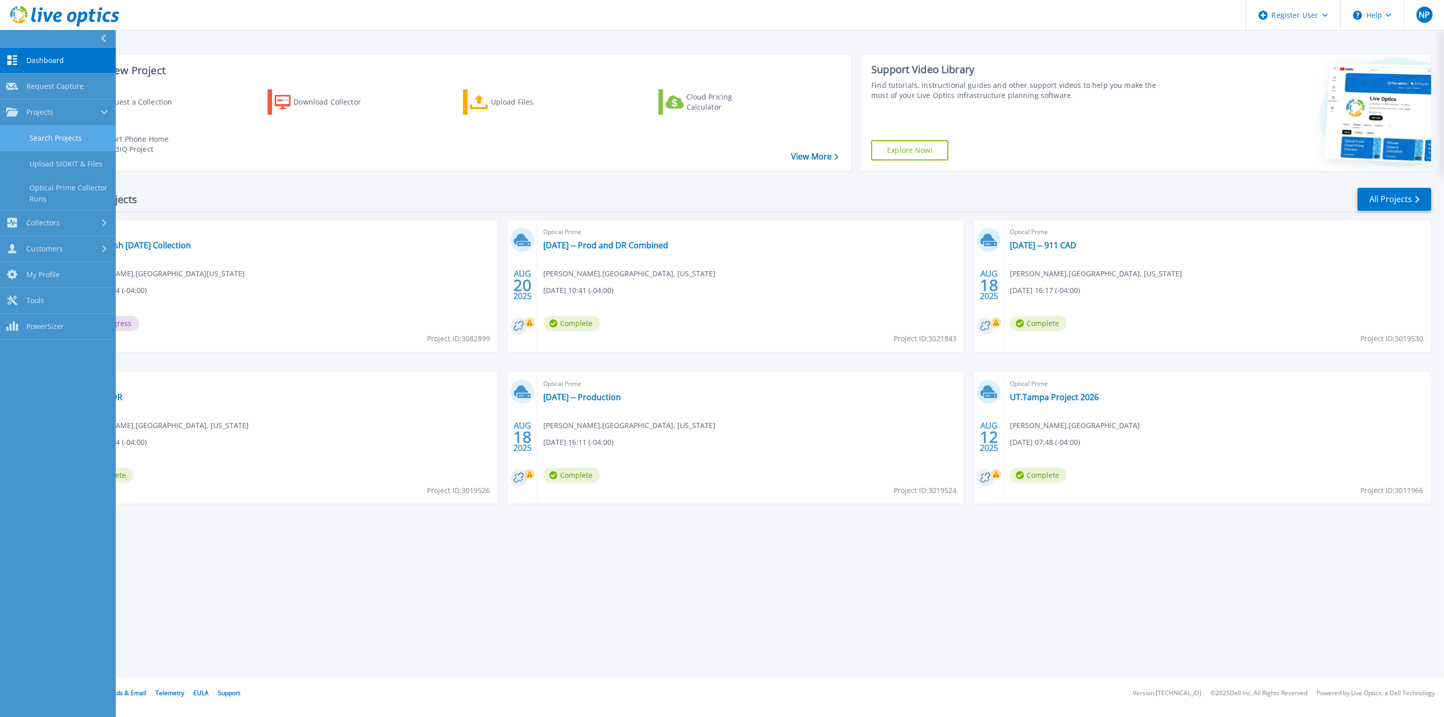
click at [37, 145] on link "Search Projects" at bounding box center [58, 138] width 116 height 26
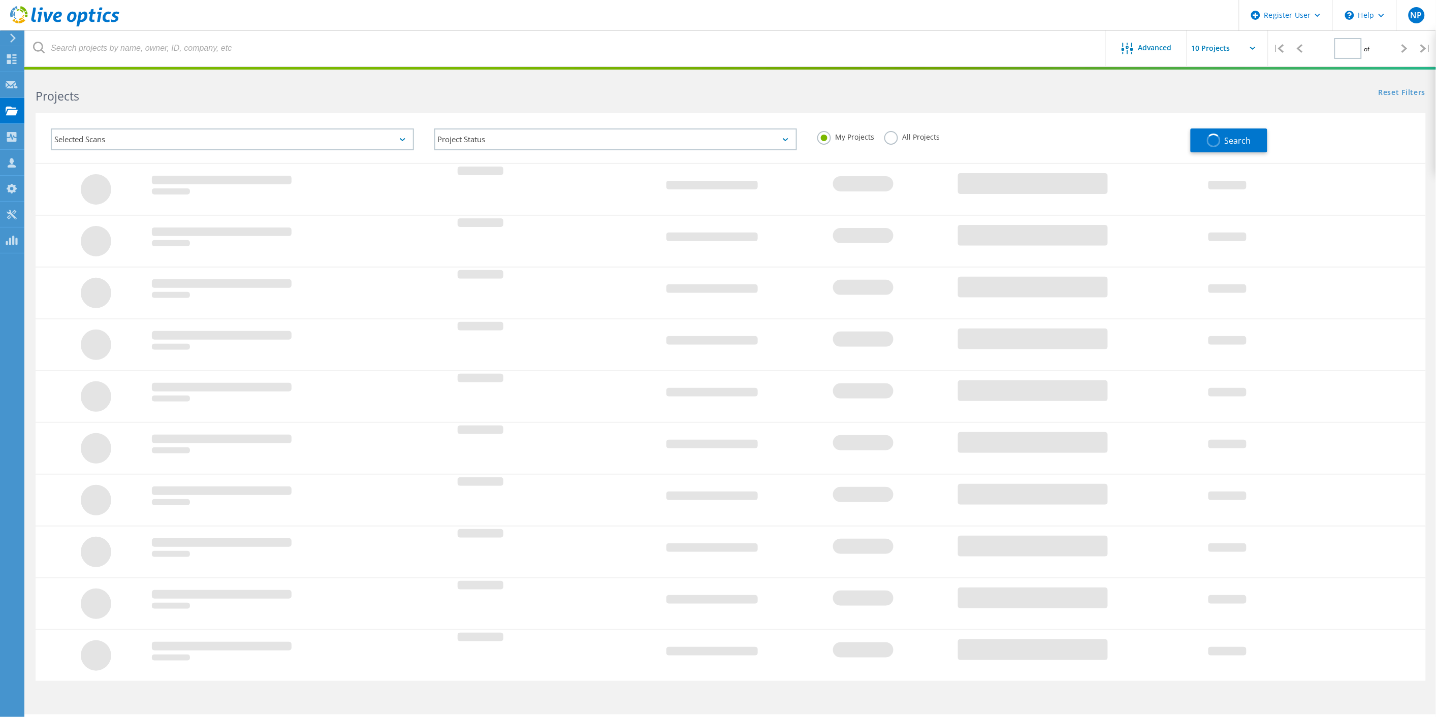
type input "1"
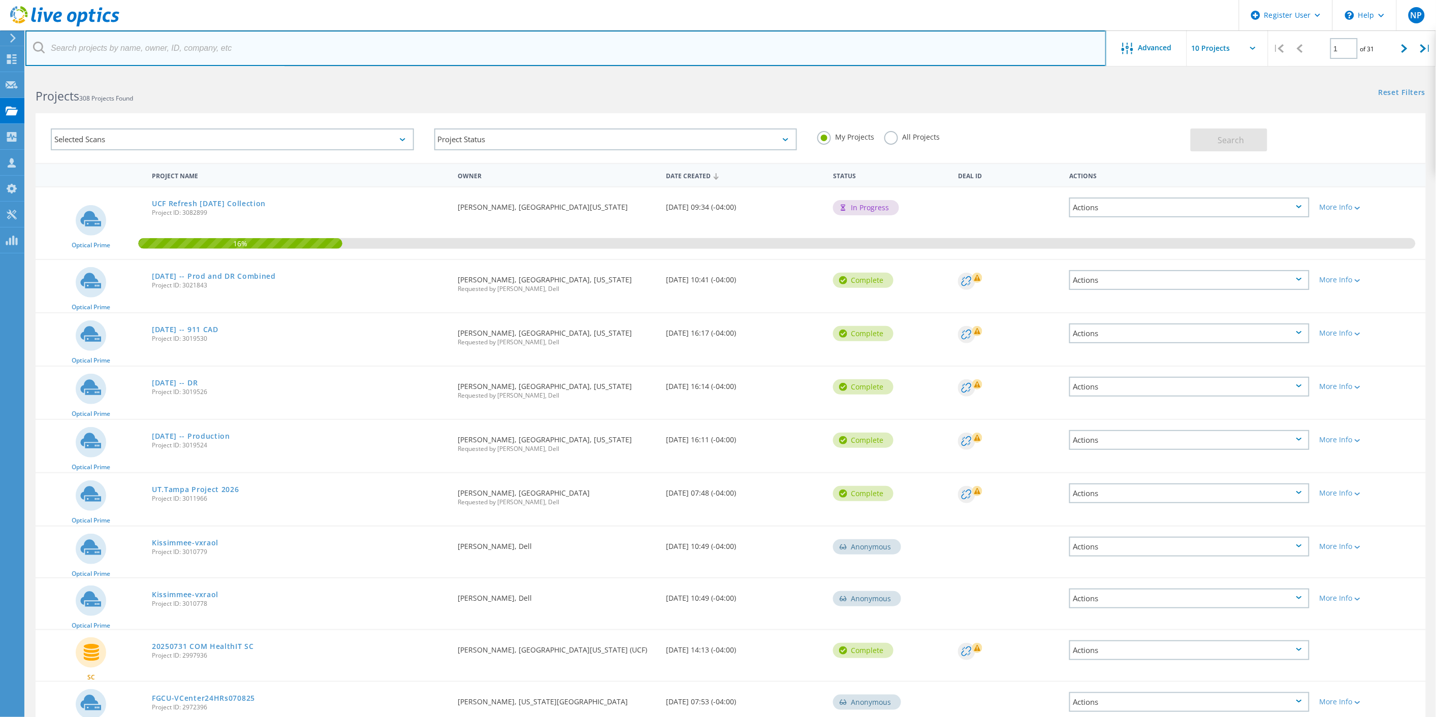
click at [471, 44] on input "text" at bounding box center [565, 48] width 1081 height 36
paste input "[PERSON_NAME][EMAIL_ADDRESS][PERSON_NAME][DOMAIN_NAME]"
type input "[PERSON_NAME][EMAIL_ADDRESS][PERSON_NAME][DOMAIN_NAME]"
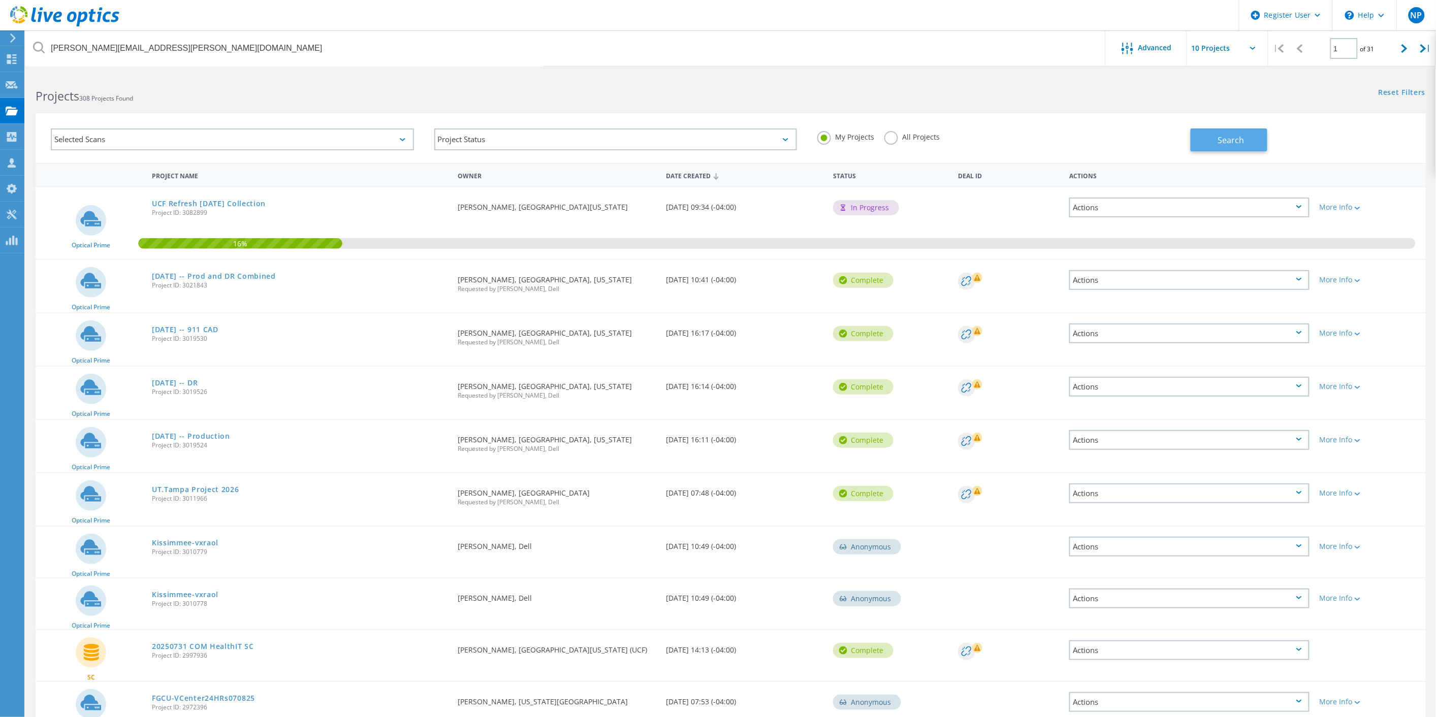
click at [1216, 130] on button "Search" at bounding box center [1228, 139] width 77 height 23
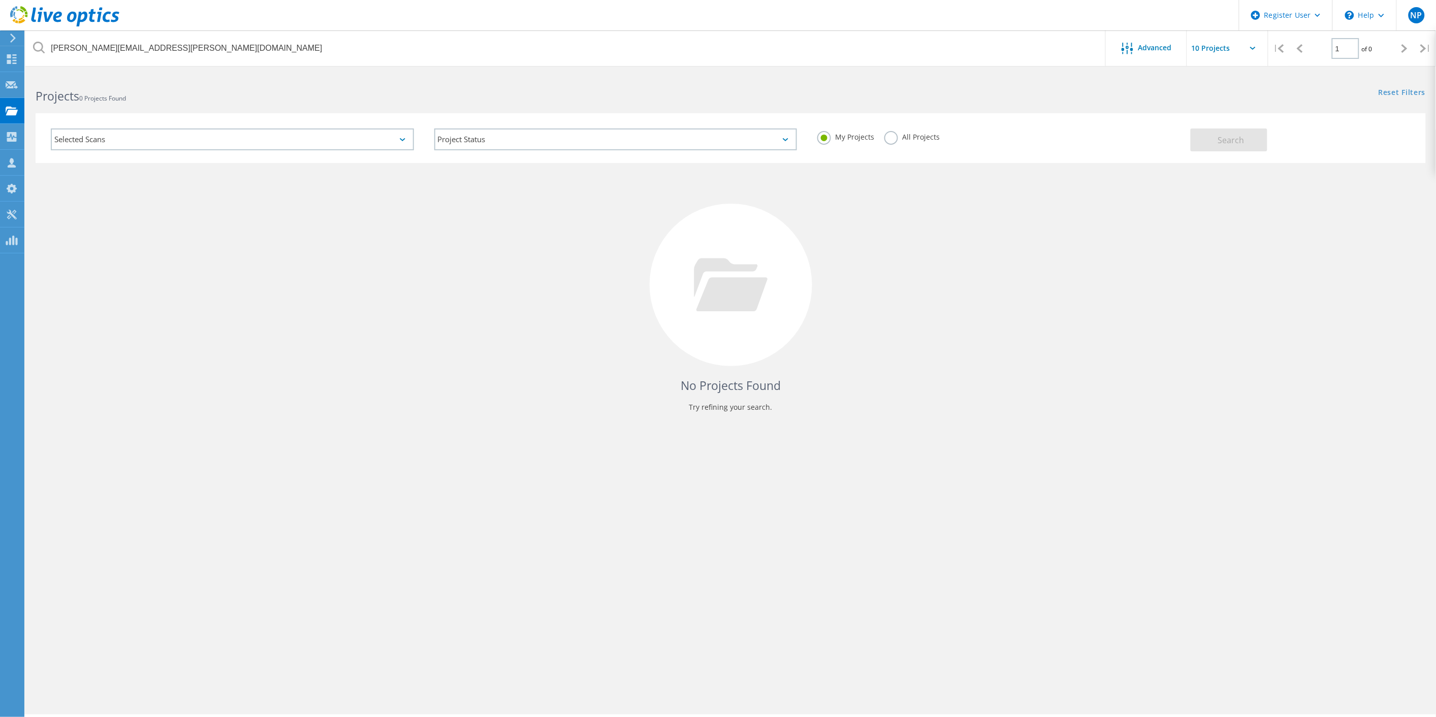
click at [898, 140] on label "All Projects" at bounding box center [911, 136] width 55 height 10
click at [0, 0] on input "All Projects" at bounding box center [0, 0] width 0 height 0
click at [1210, 136] on button "Search" at bounding box center [1228, 139] width 77 height 23
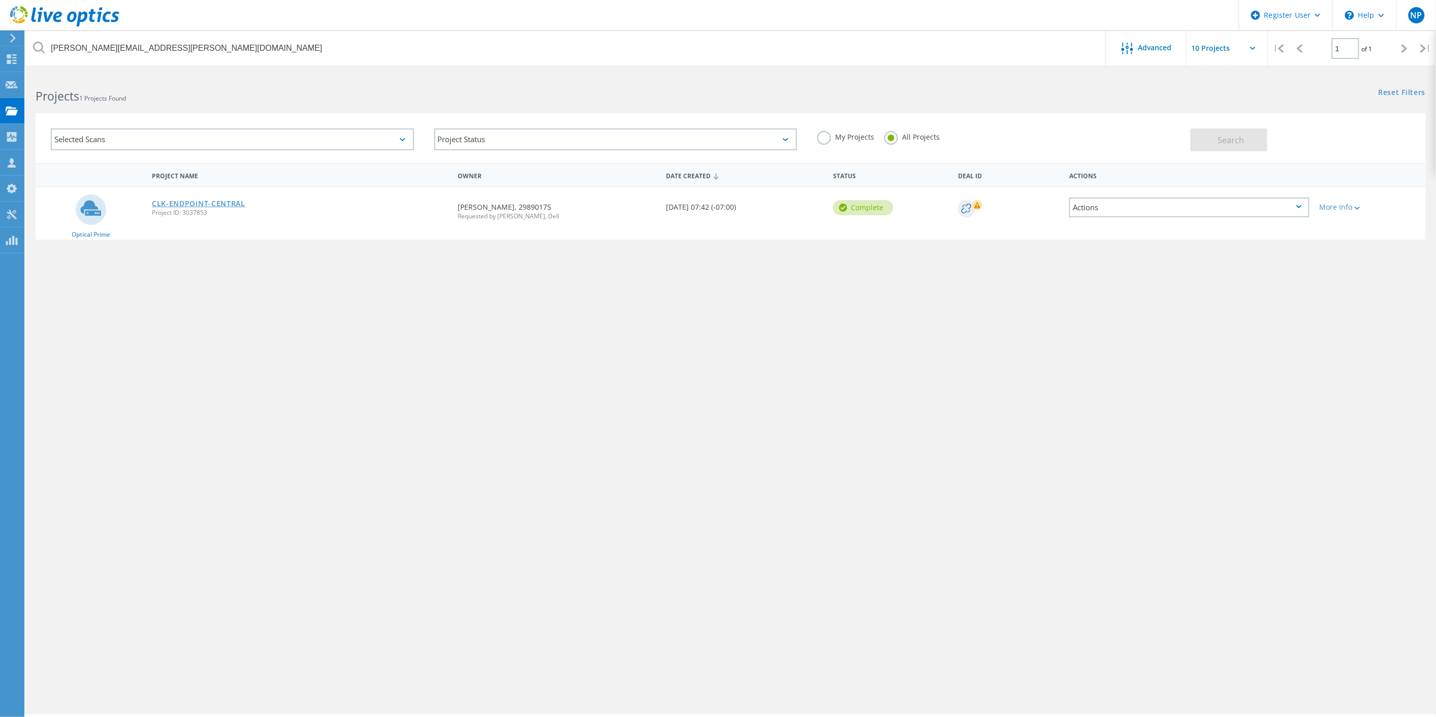
click at [221, 203] on link "CLK-ENDPOINT-CENTRAL" at bounding box center [198, 203] width 93 height 7
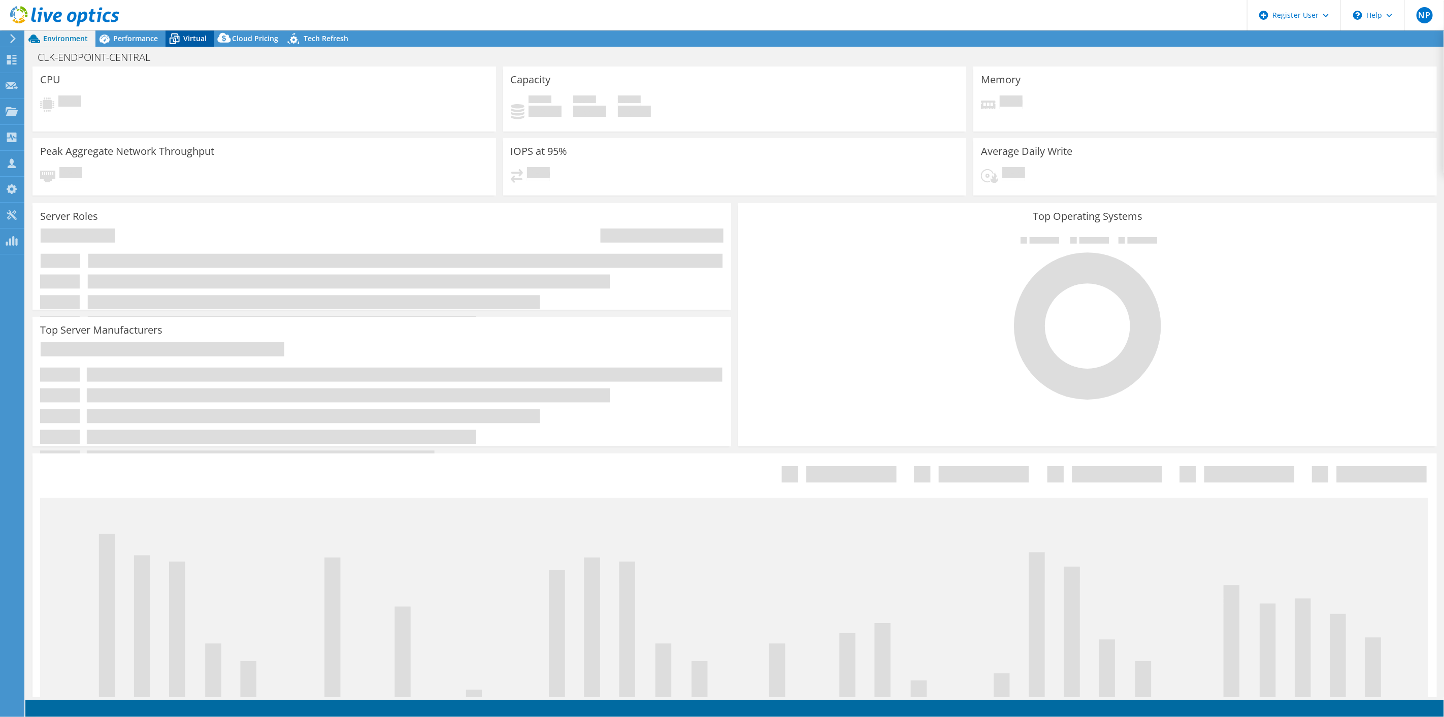
select select "USD"
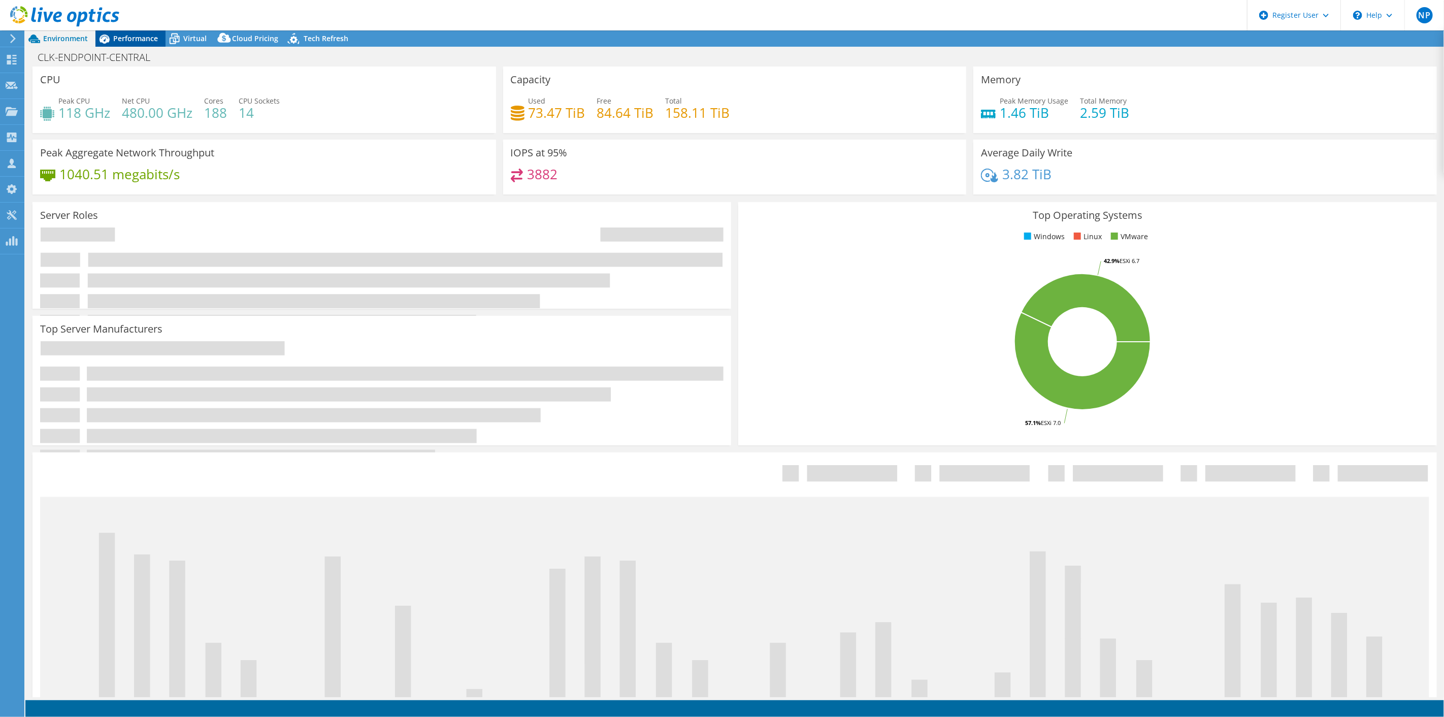
click at [142, 43] on span "Performance" at bounding box center [135, 39] width 45 height 10
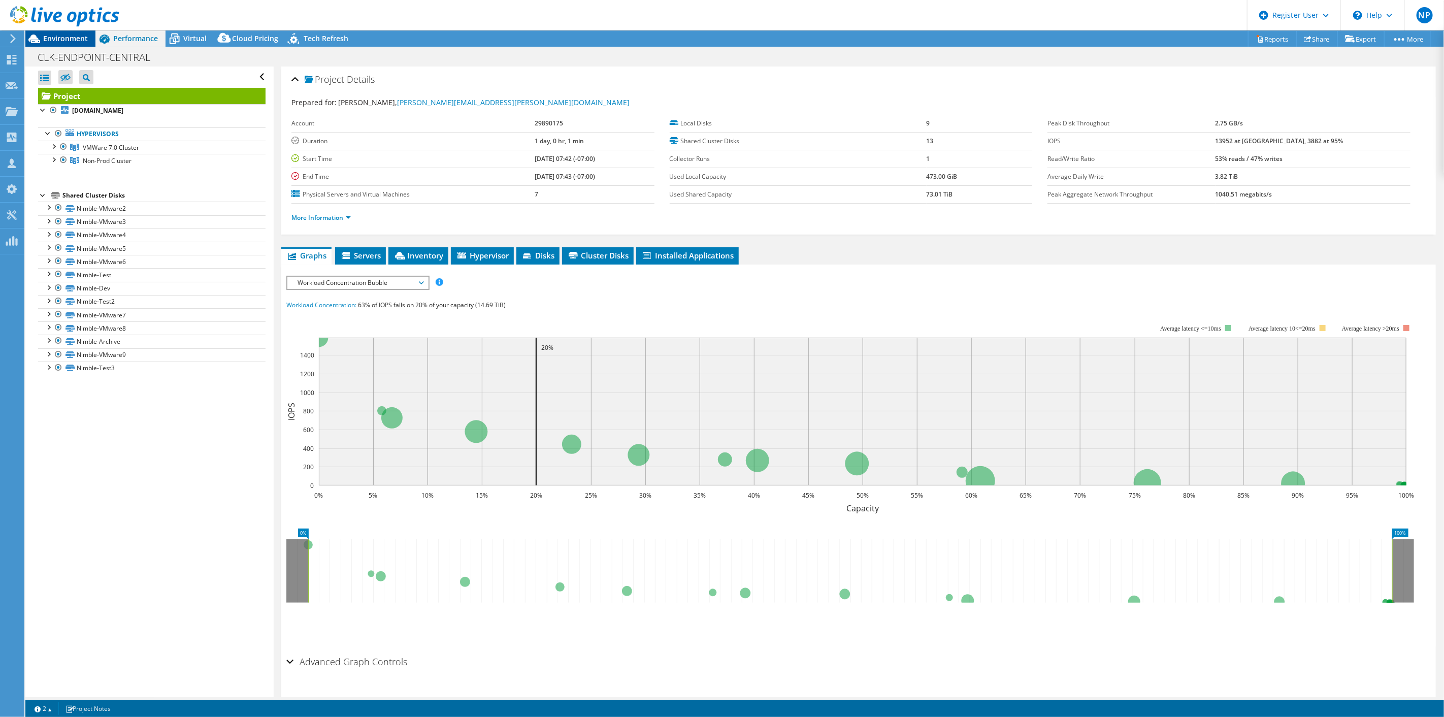
click at [91, 37] on div "Environment" at bounding box center [60, 38] width 70 height 16
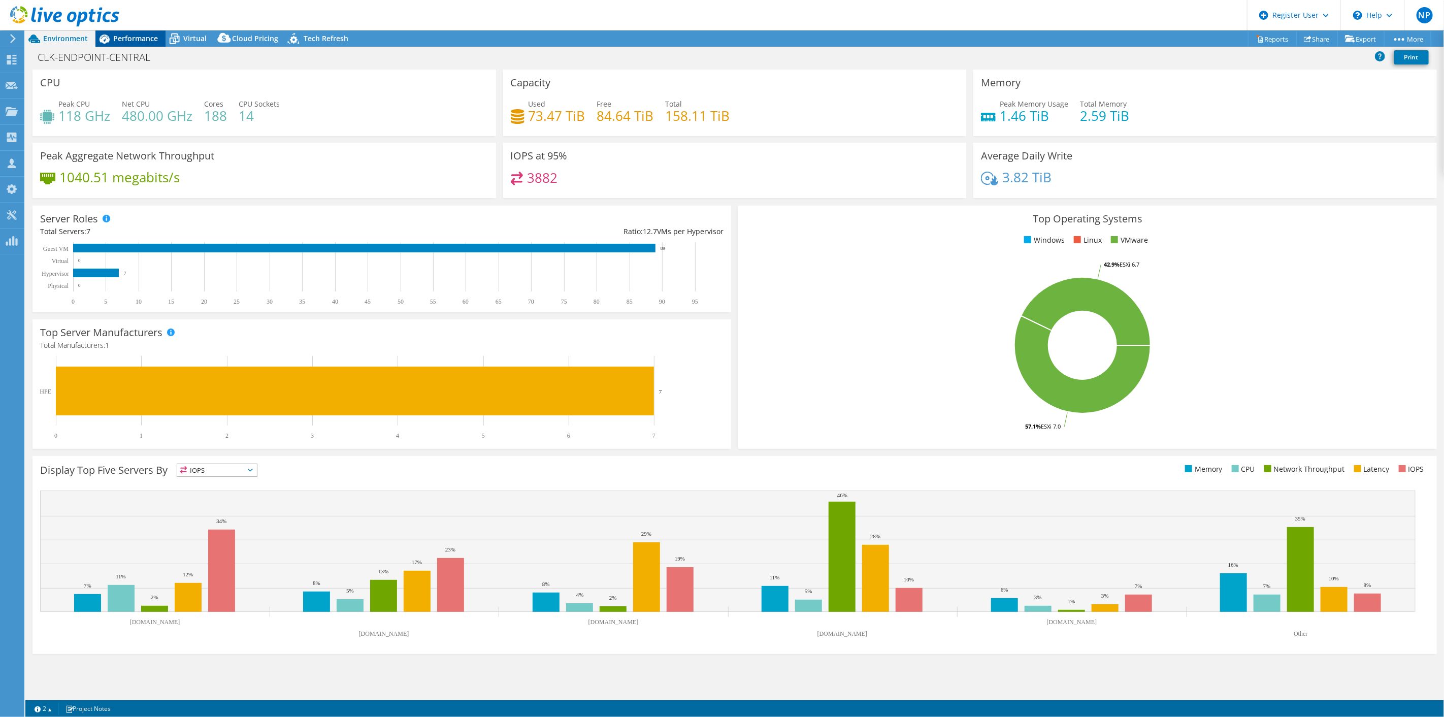
click at [143, 38] on span "Performance" at bounding box center [135, 39] width 45 height 10
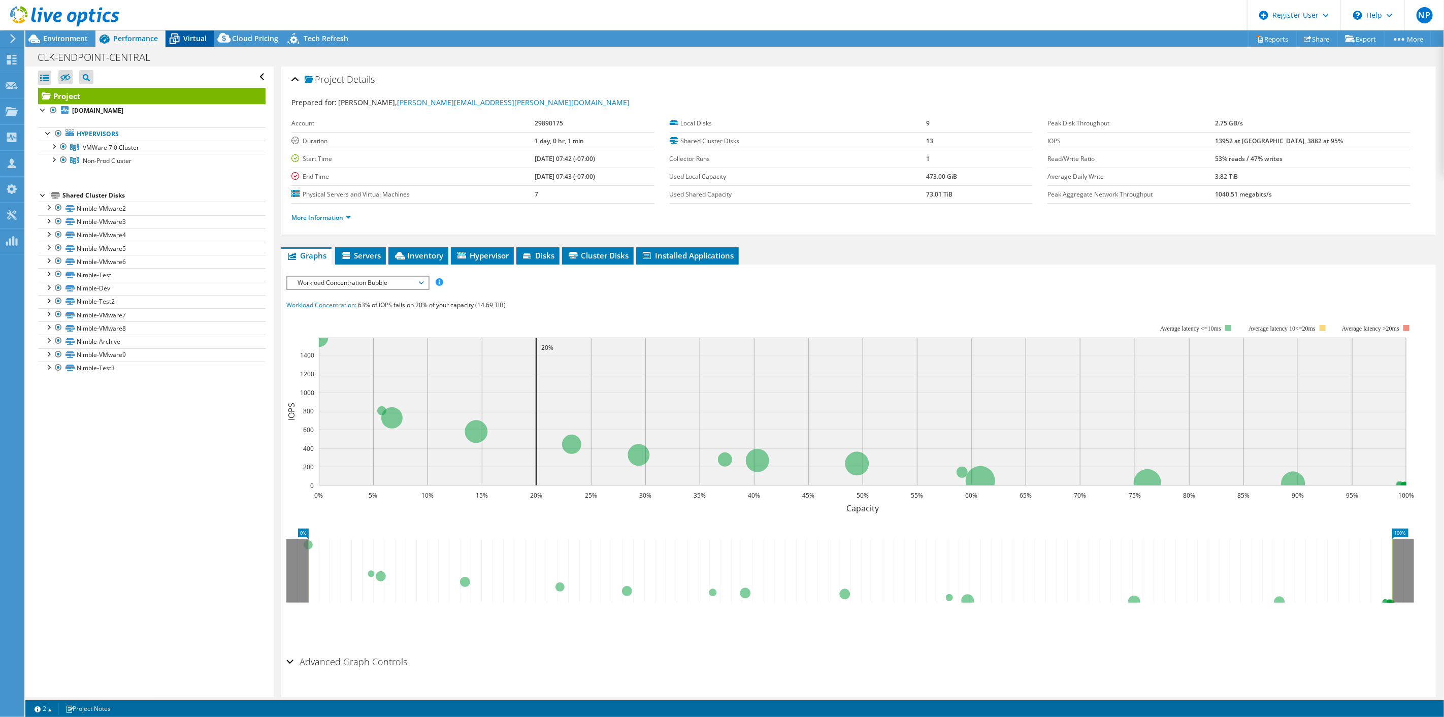
click at [200, 39] on span "Virtual" at bounding box center [194, 39] width 23 height 10
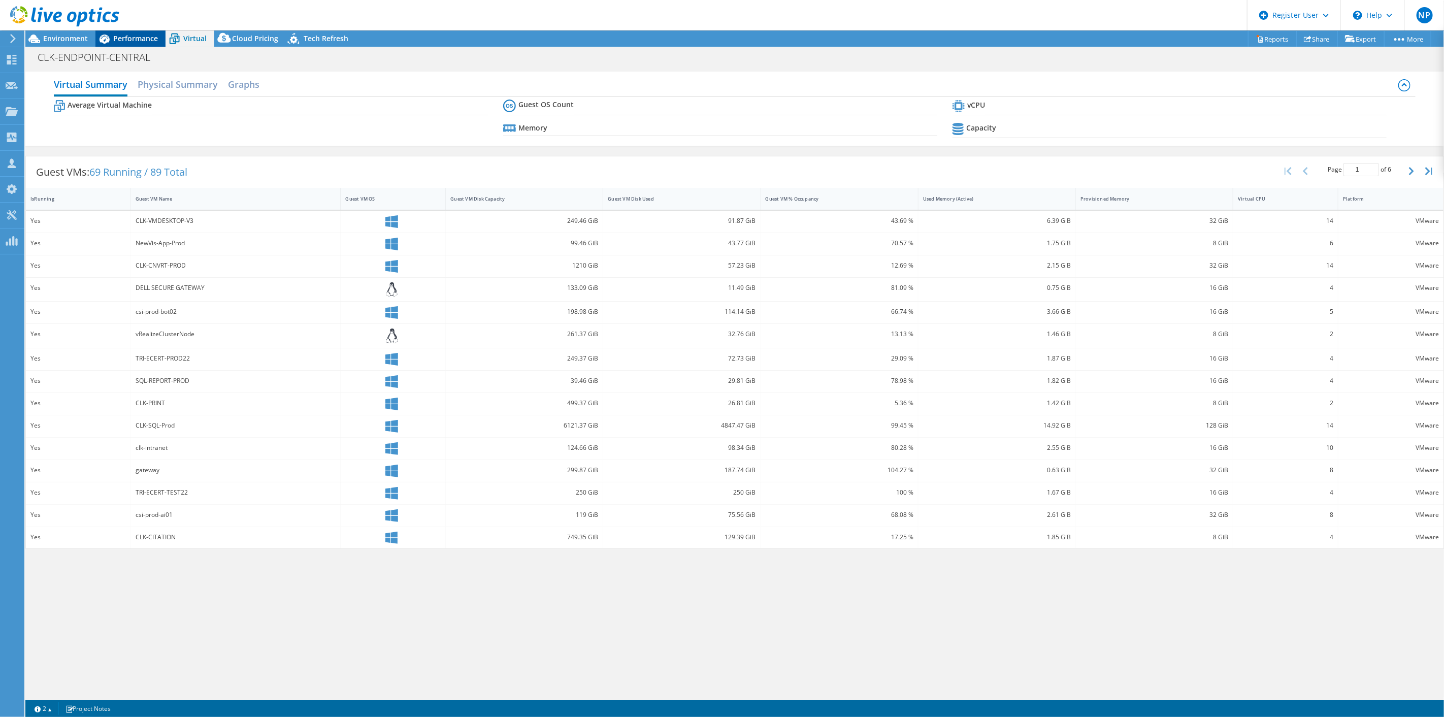
click at [123, 41] on span "Performance" at bounding box center [135, 39] width 45 height 10
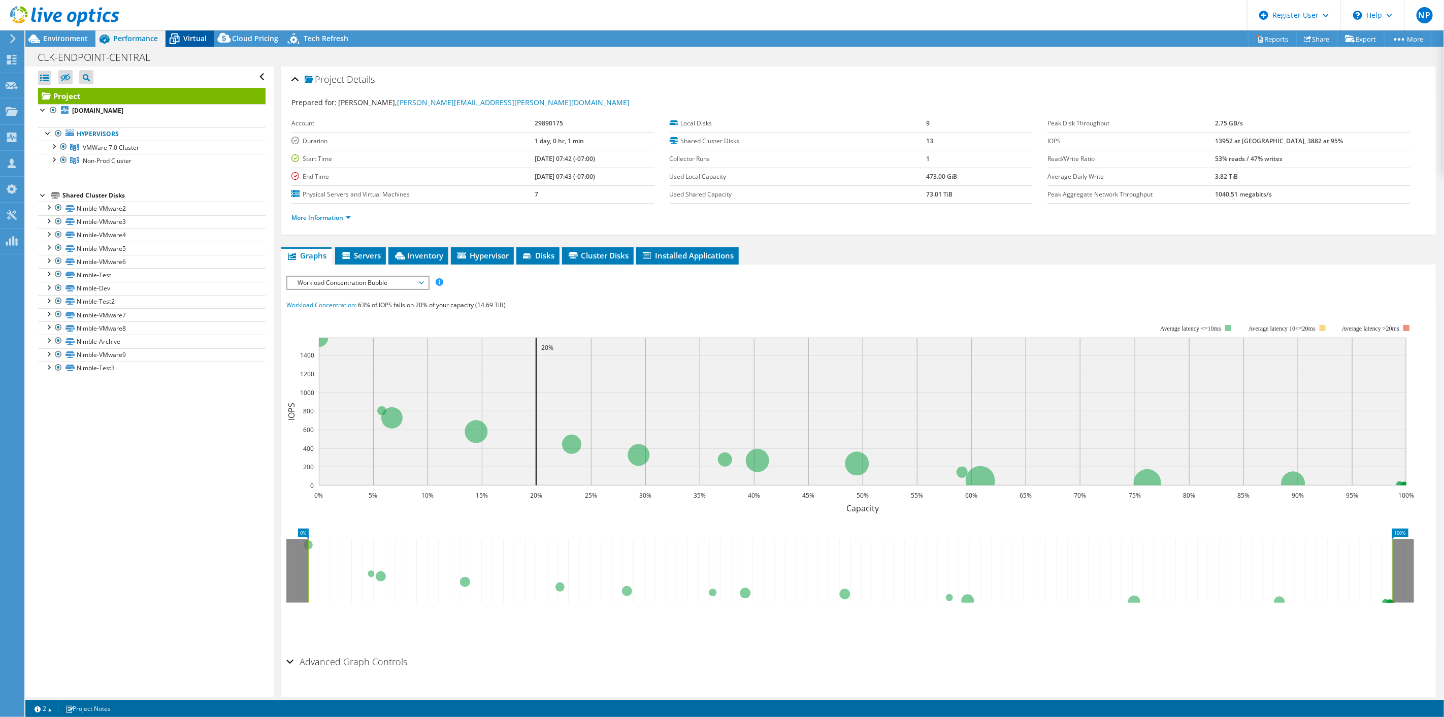
click at [171, 40] on icon at bounding box center [175, 39] width 18 height 18
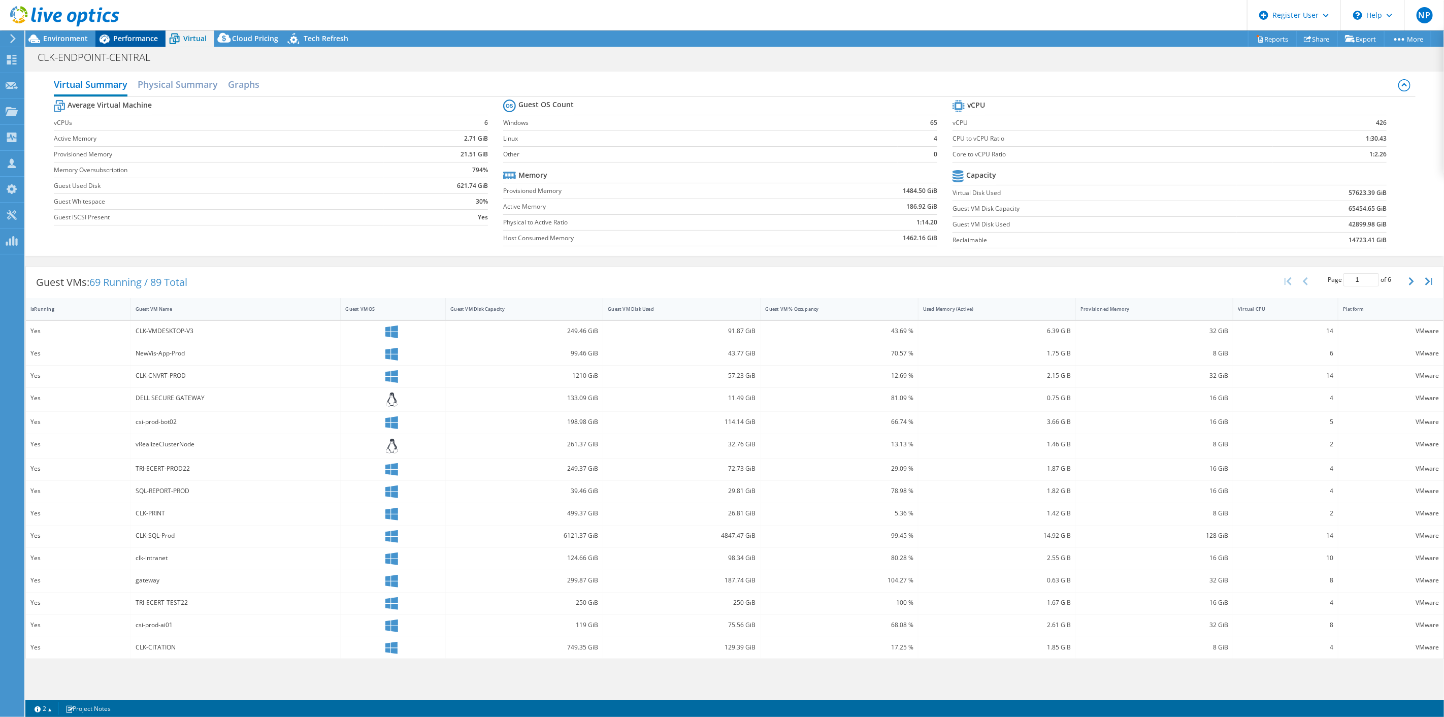
click at [122, 36] on span "Performance" at bounding box center [135, 39] width 45 height 10
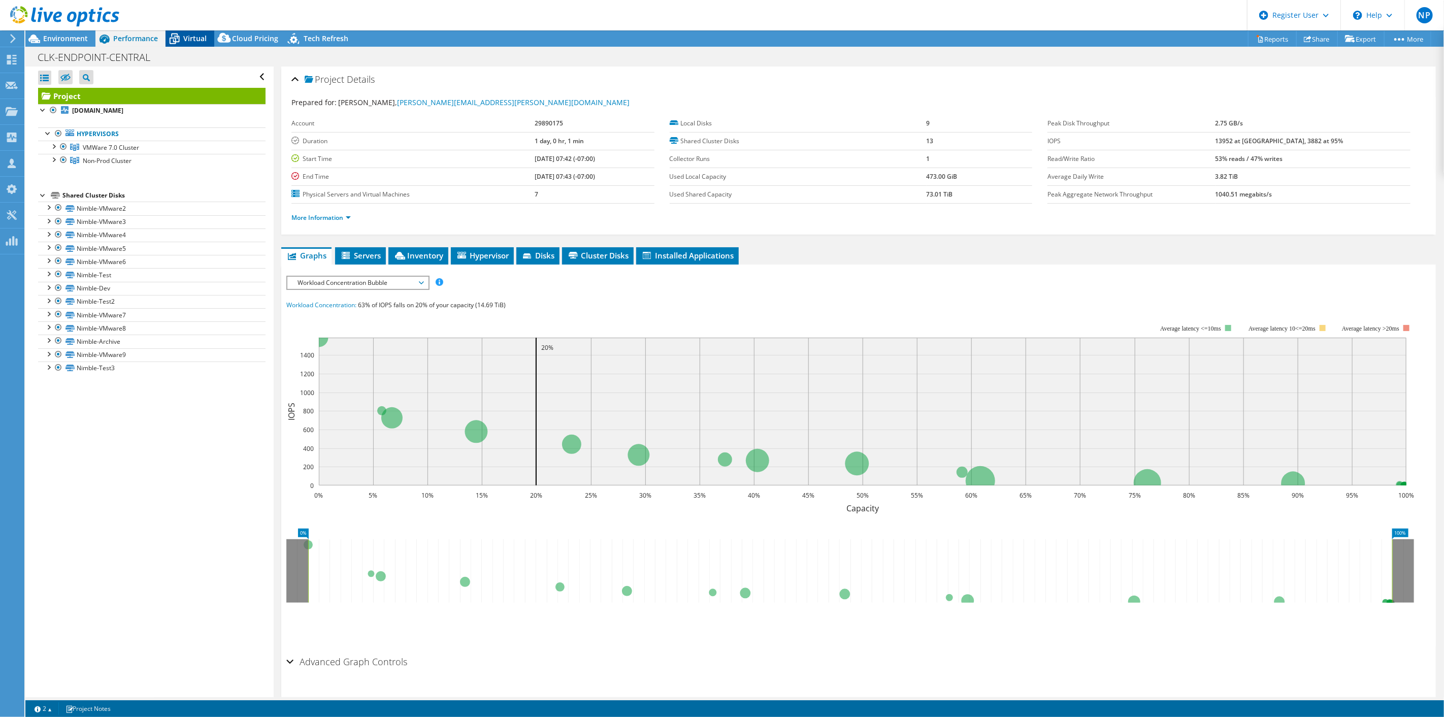
click at [195, 38] on span "Virtual" at bounding box center [194, 39] width 23 height 10
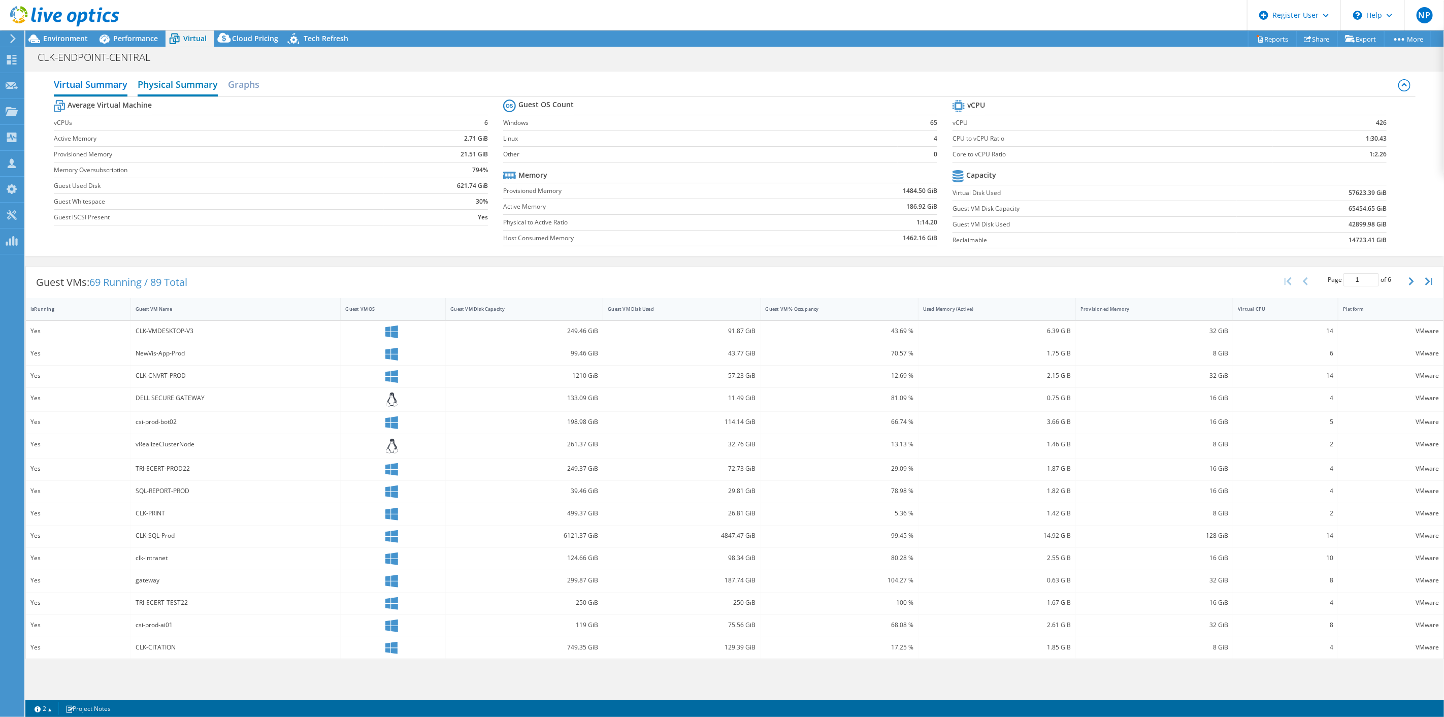
click at [175, 77] on h2 "Physical Summary" at bounding box center [178, 85] width 80 height 22
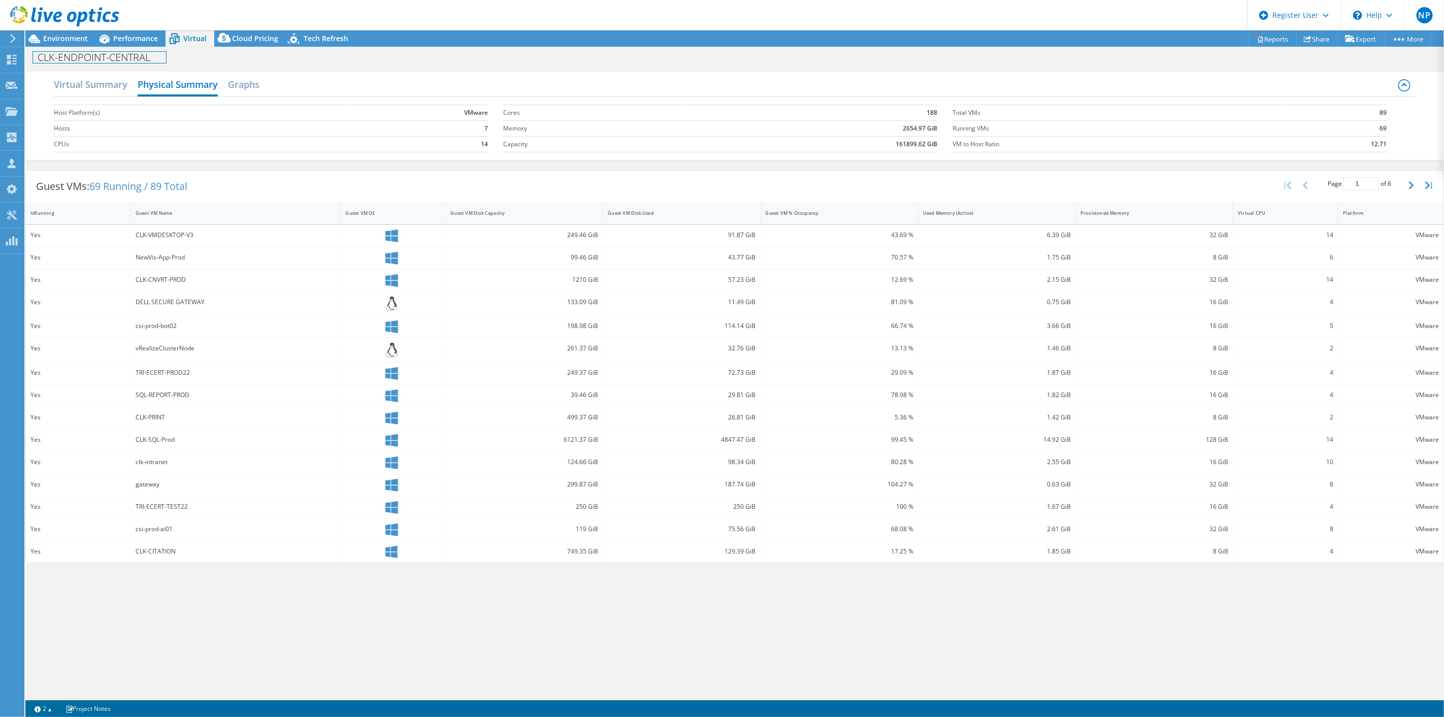
click at [131, 47] on div "CLK-ENDPOINT-CENTRAL Print" at bounding box center [734, 57] width 1419 height 20
click at [135, 36] on span "Performance" at bounding box center [135, 39] width 45 height 10
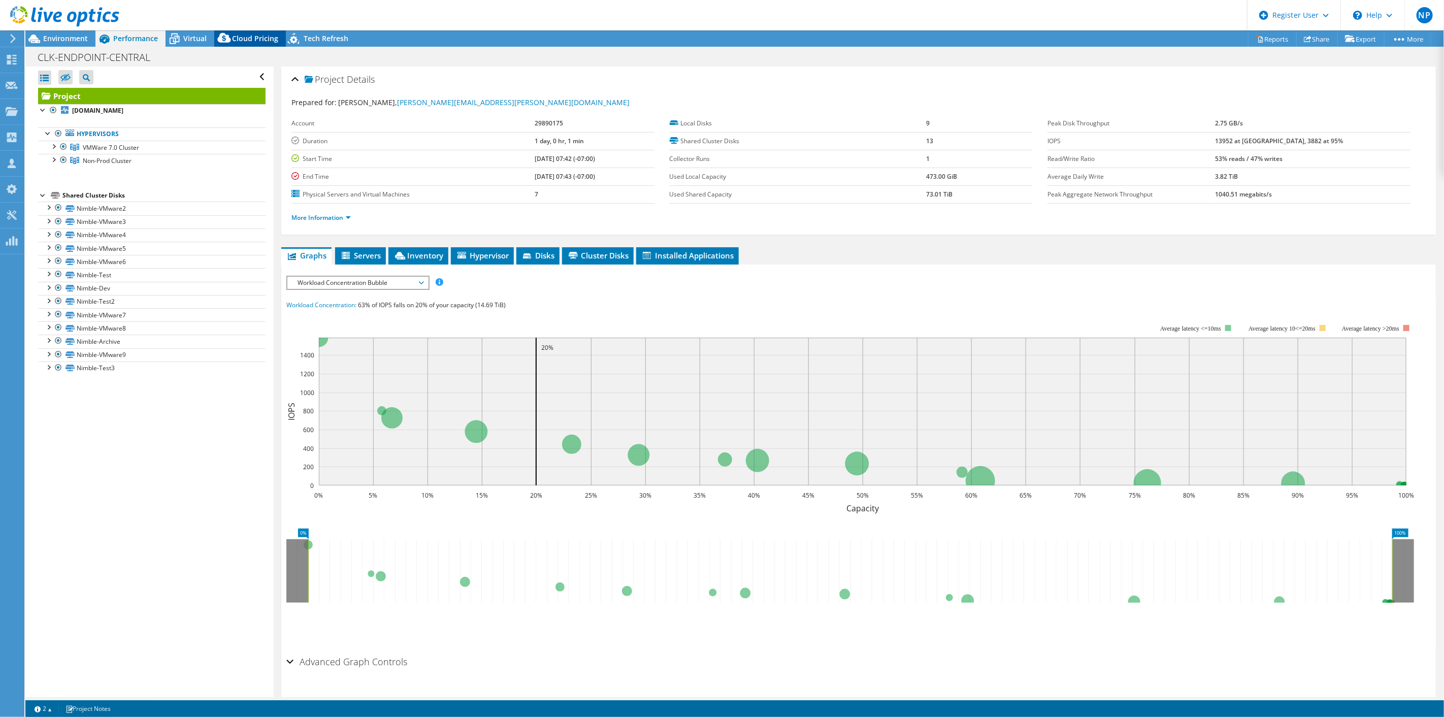
drag, startPoint x: 243, startPoint y: 40, endPoint x: 255, endPoint y: 38, distance: 12.3
click at [244, 40] on span "Cloud Pricing" at bounding box center [255, 39] width 46 height 10
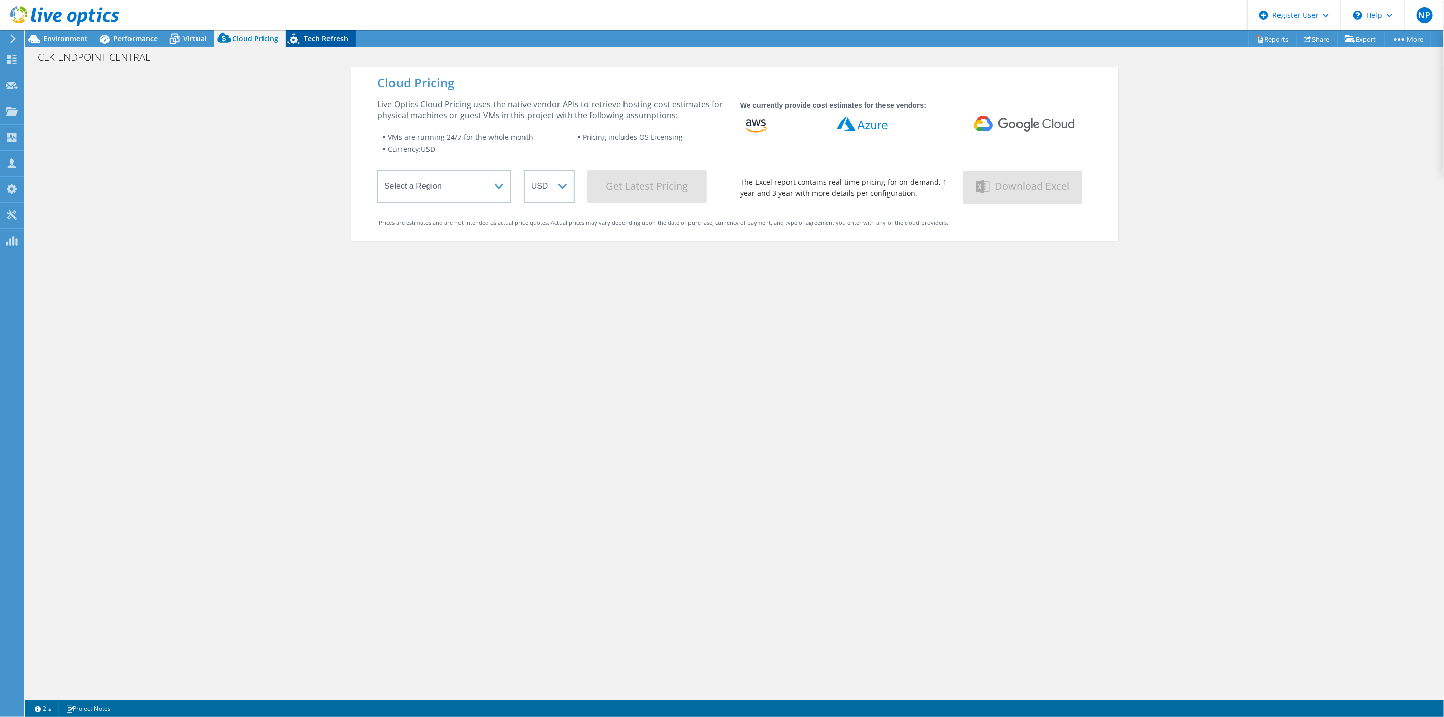
click at [316, 34] on span "Tech Refresh" at bounding box center [326, 39] width 45 height 10
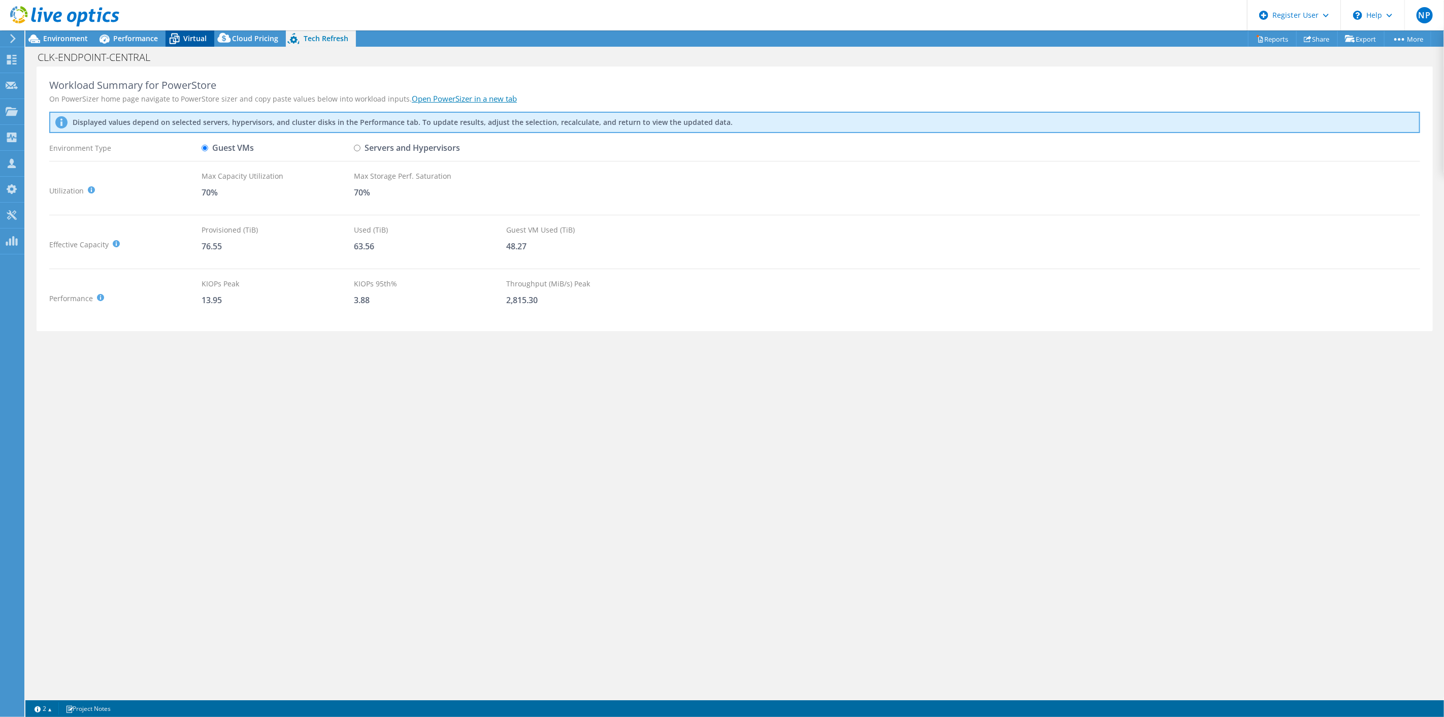
click at [179, 35] on icon at bounding box center [175, 39] width 18 height 18
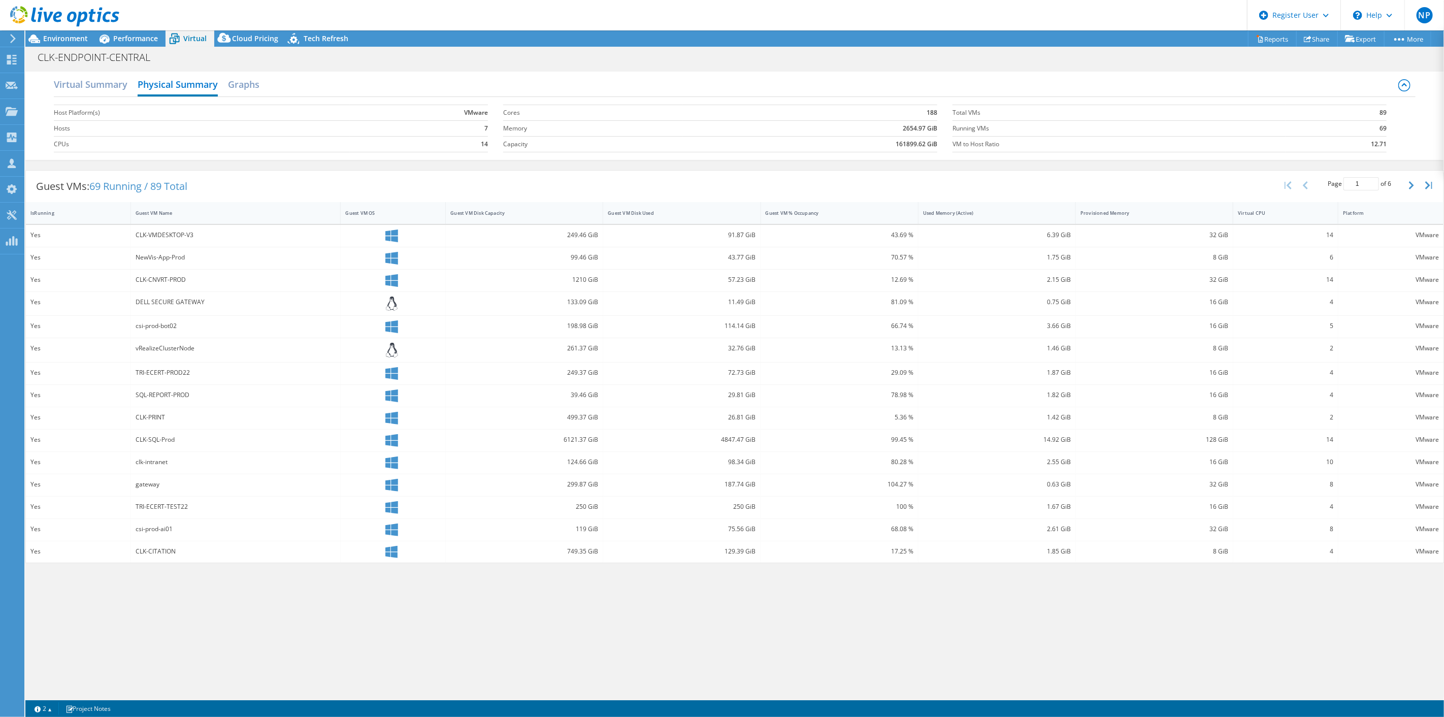
click at [45, 31] on div at bounding box center [59, 17] width 119 height 34
click at [52, 33] on div at bounding box center [59, 17] width 119 height 34
click at [64, 36] on span "Environment" at bounding box center [65, 39] width 45 height 10
